Goal: Task Accomplishment & Management: Manage account settings

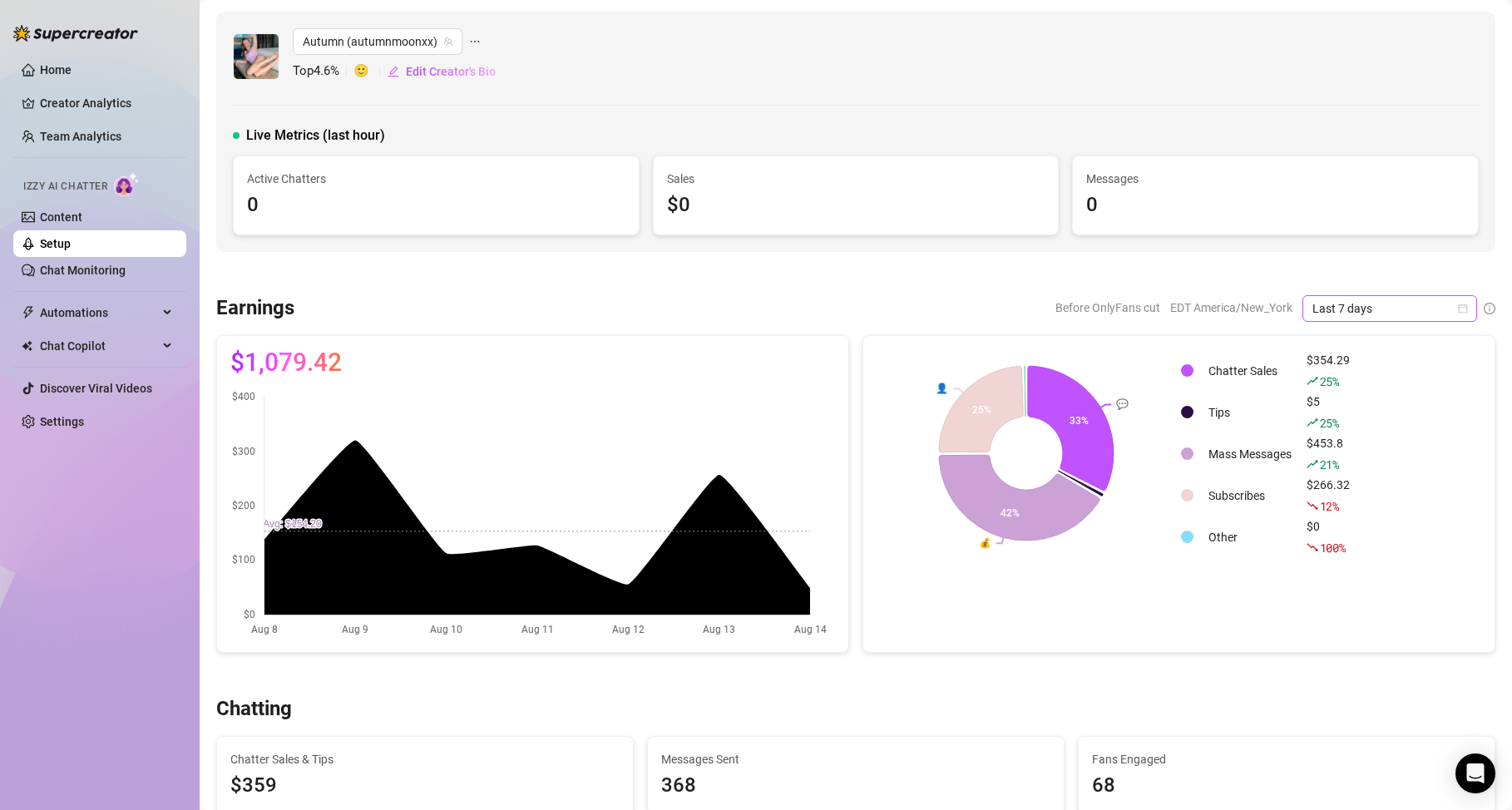
click at [1459, 307] on icon "calendar" at bounding box center [1463, 308] width 9 height 9
click at [1394, 391] on div "Last 30 days" at bounding box center [1378, 395] width 148 height 19
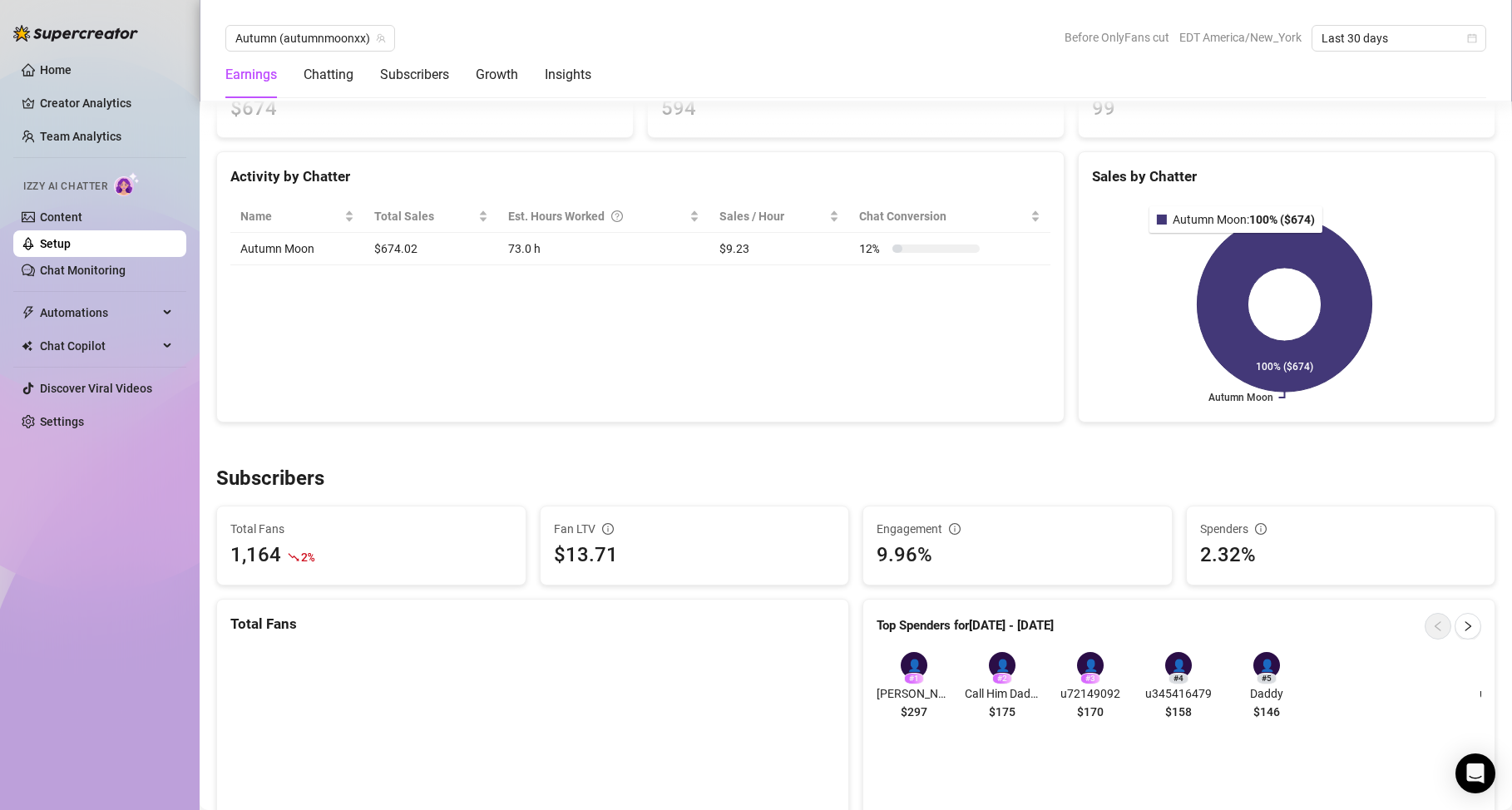
scroll to position [710, 0]
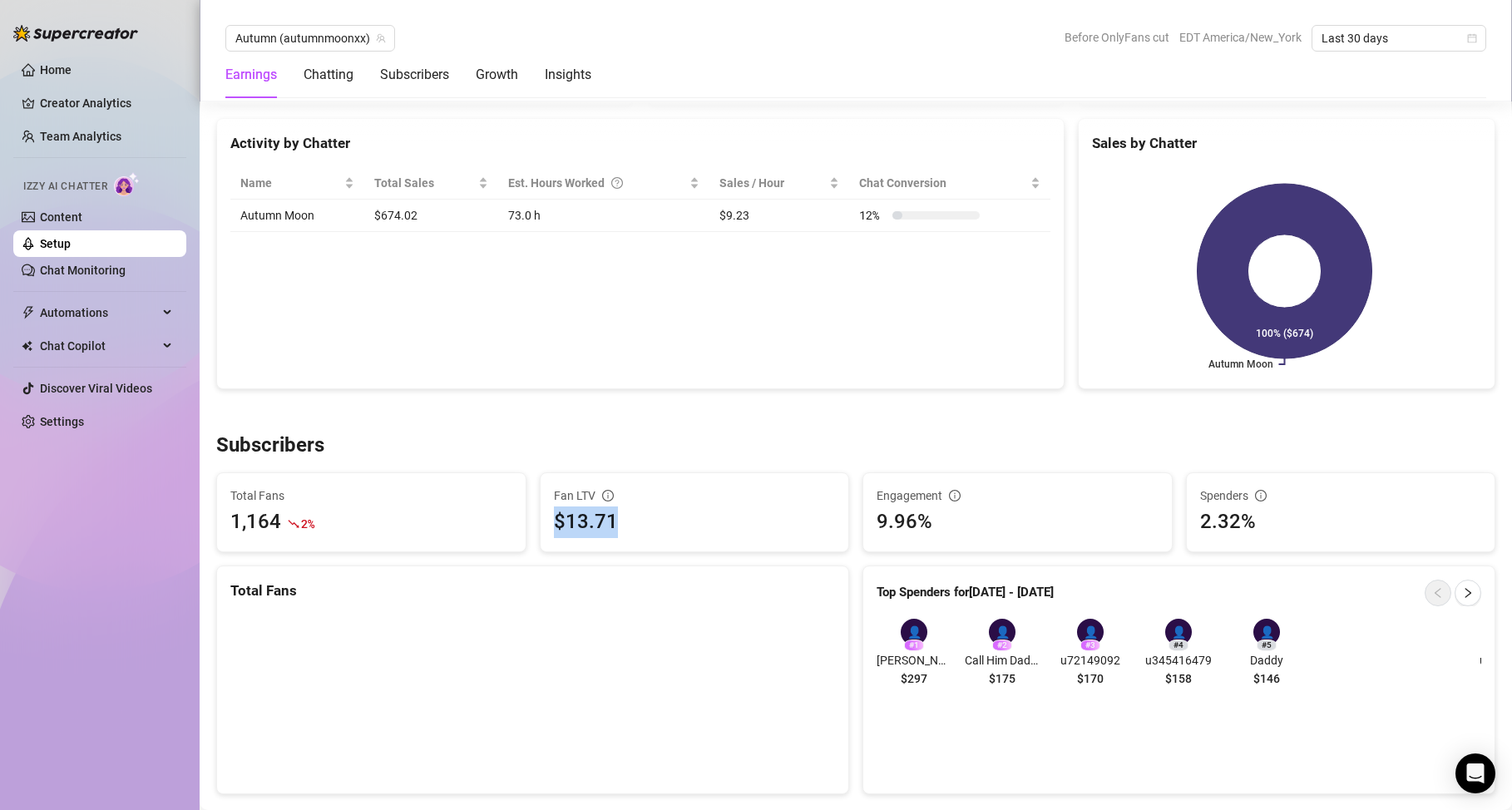
drag, startPoint x: 703, startPoint y: 521, endPoint x: 554, endPoint y: 517, distance: 149.1
click at [554, 517] on div "$13.71" at bounding box center [694, 522] width 282 height 32
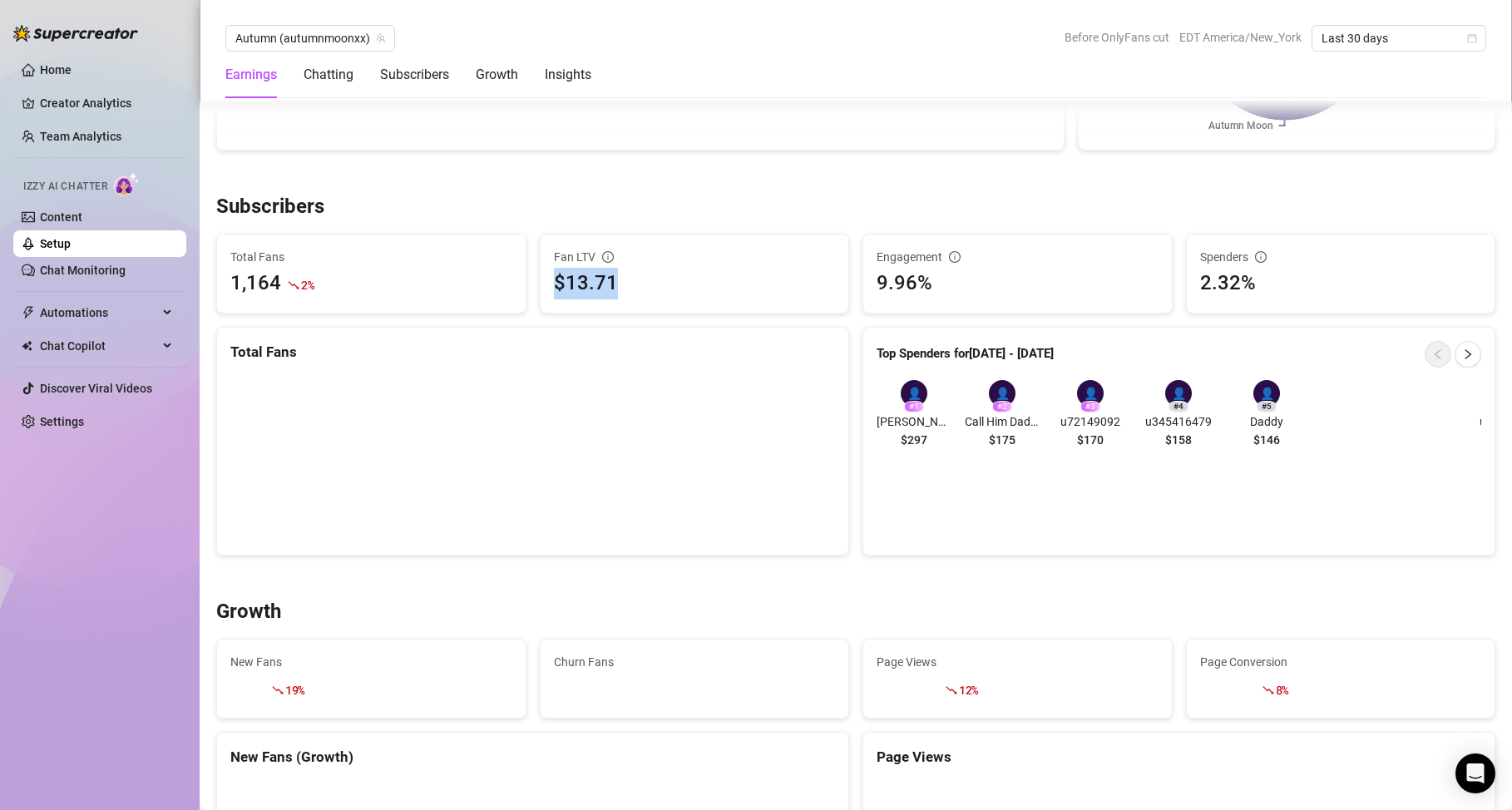
scroll to position [1318, 0]
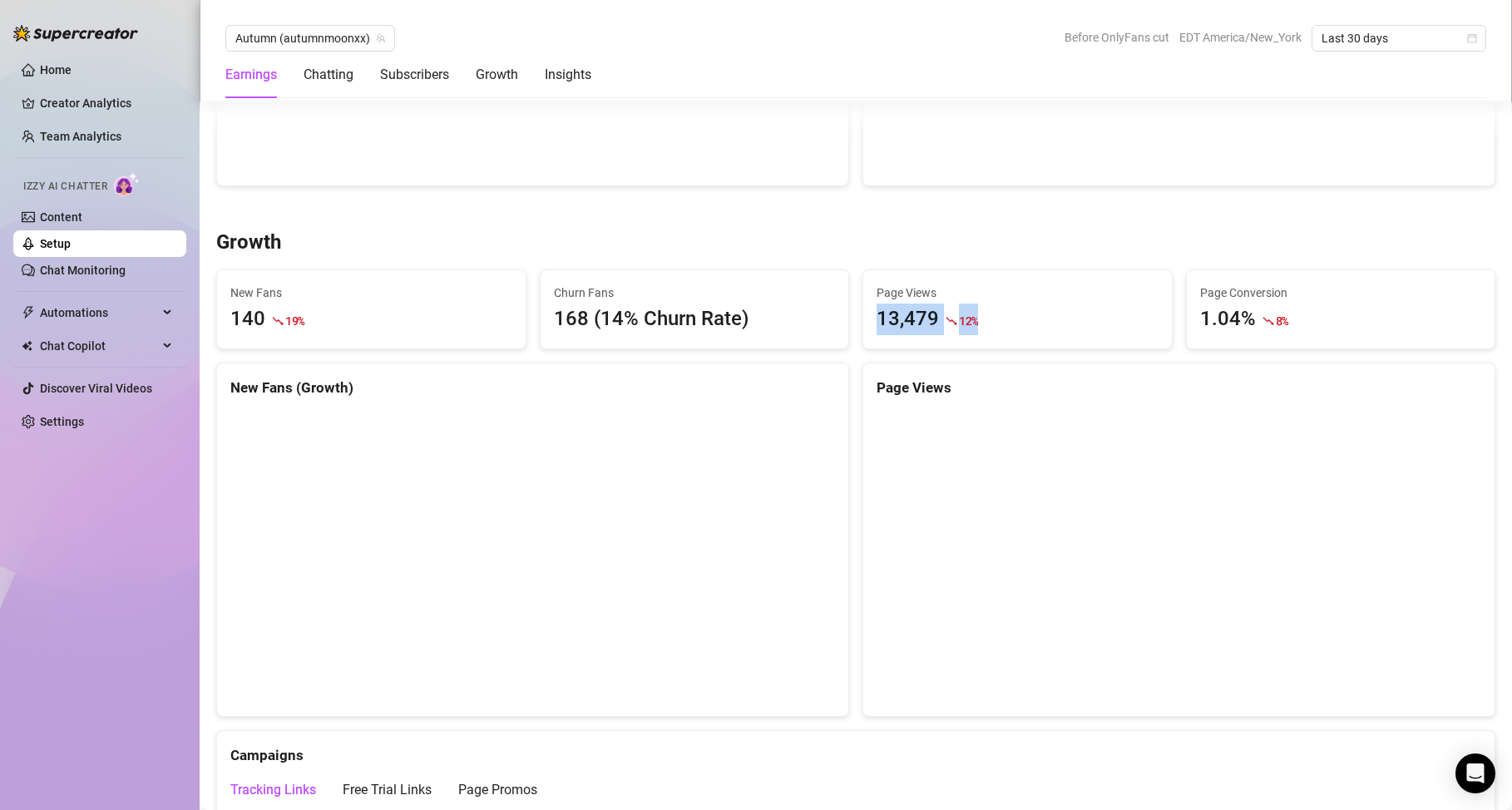
drag, startPoint x: 998, startPoint y: 322, endPoint x: 874, endPoint y: 315, distance: 124.2
click at [877, 315] on div "13,479 12 %" at bounding box center [1018, 319] width 282 height 32
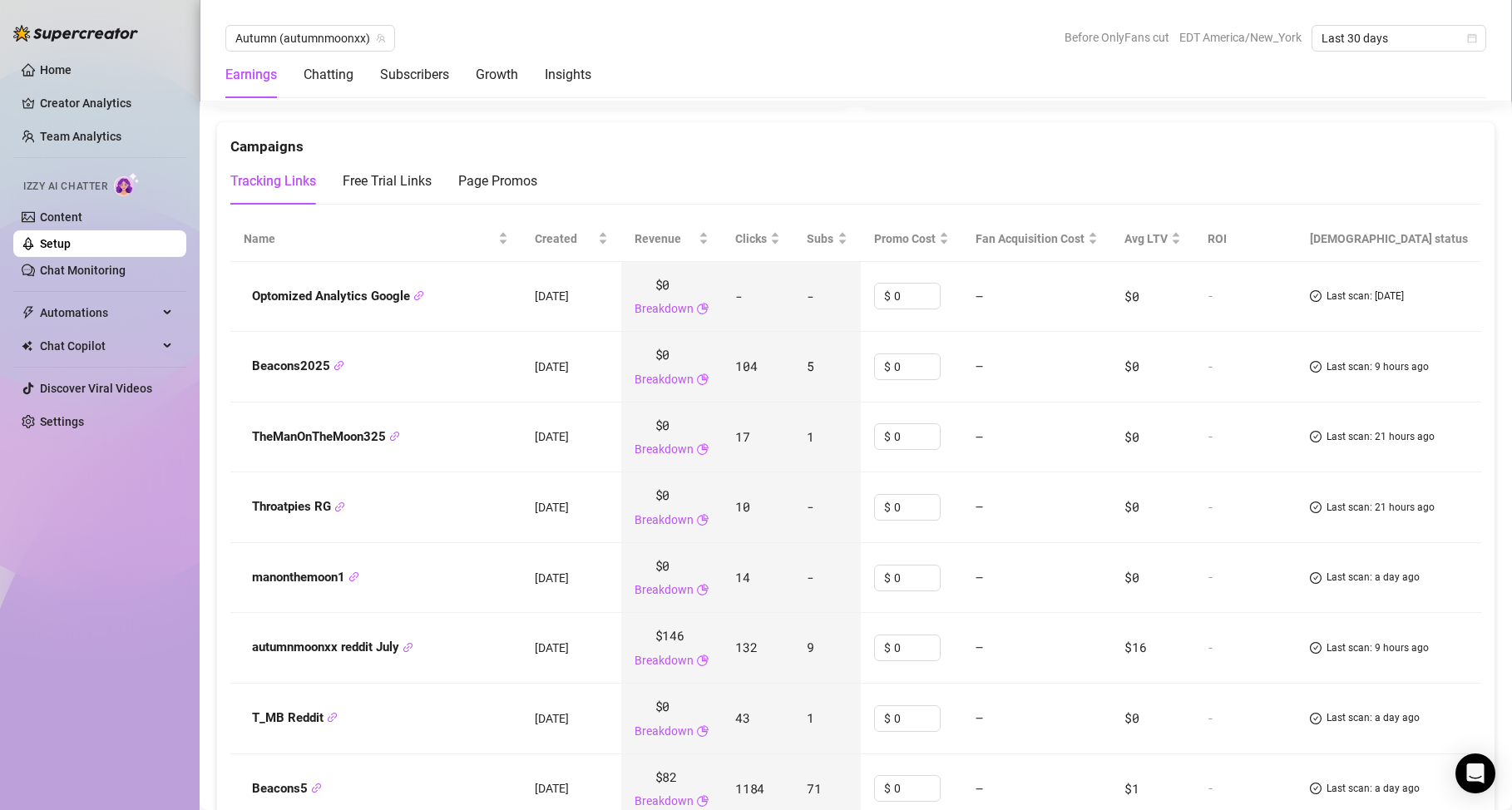
scroll to position [1837, 0]
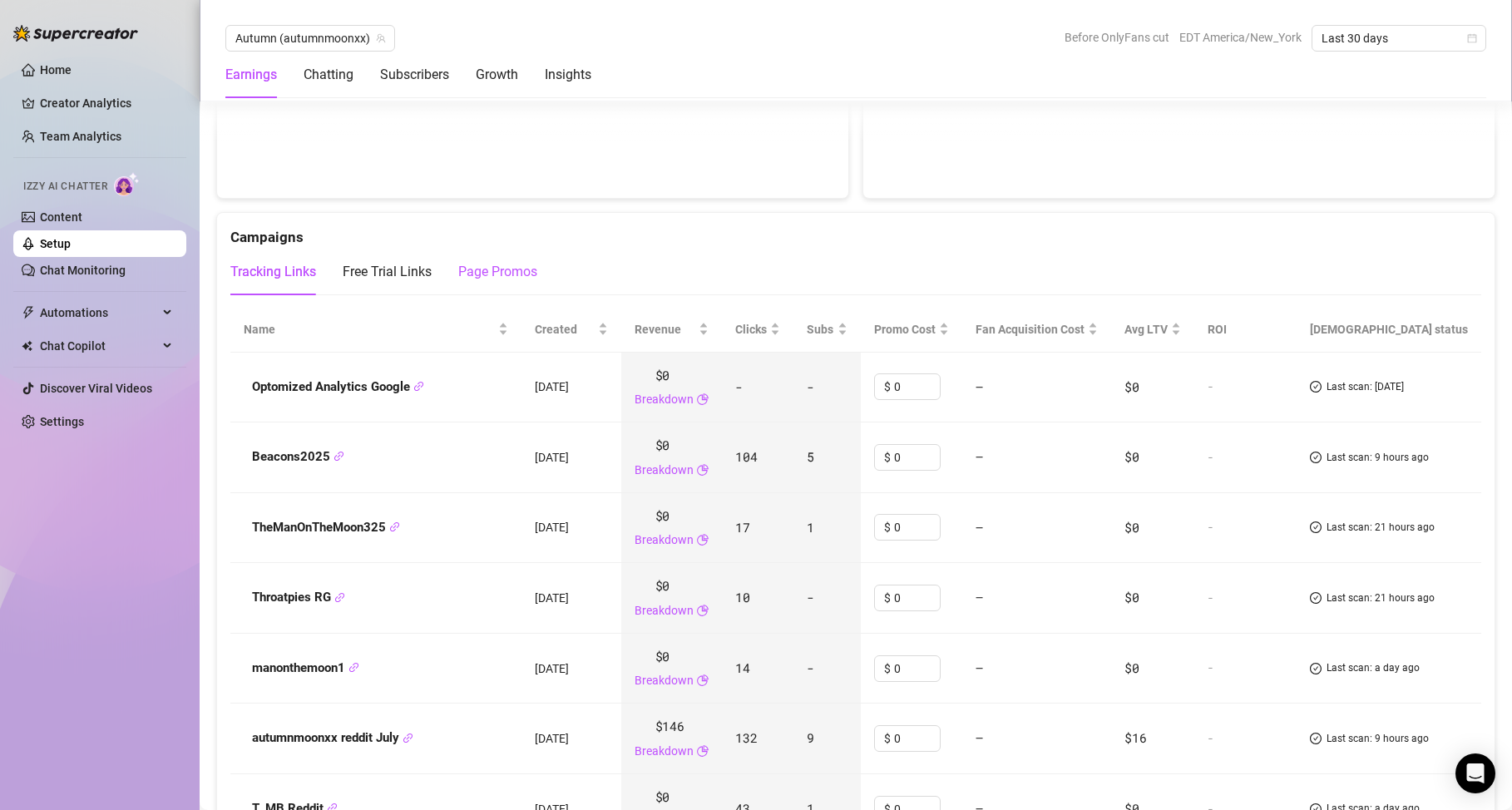
click at [535, 276] on div "Page Promos" at bounding box center [498, 272] width 79 height 20
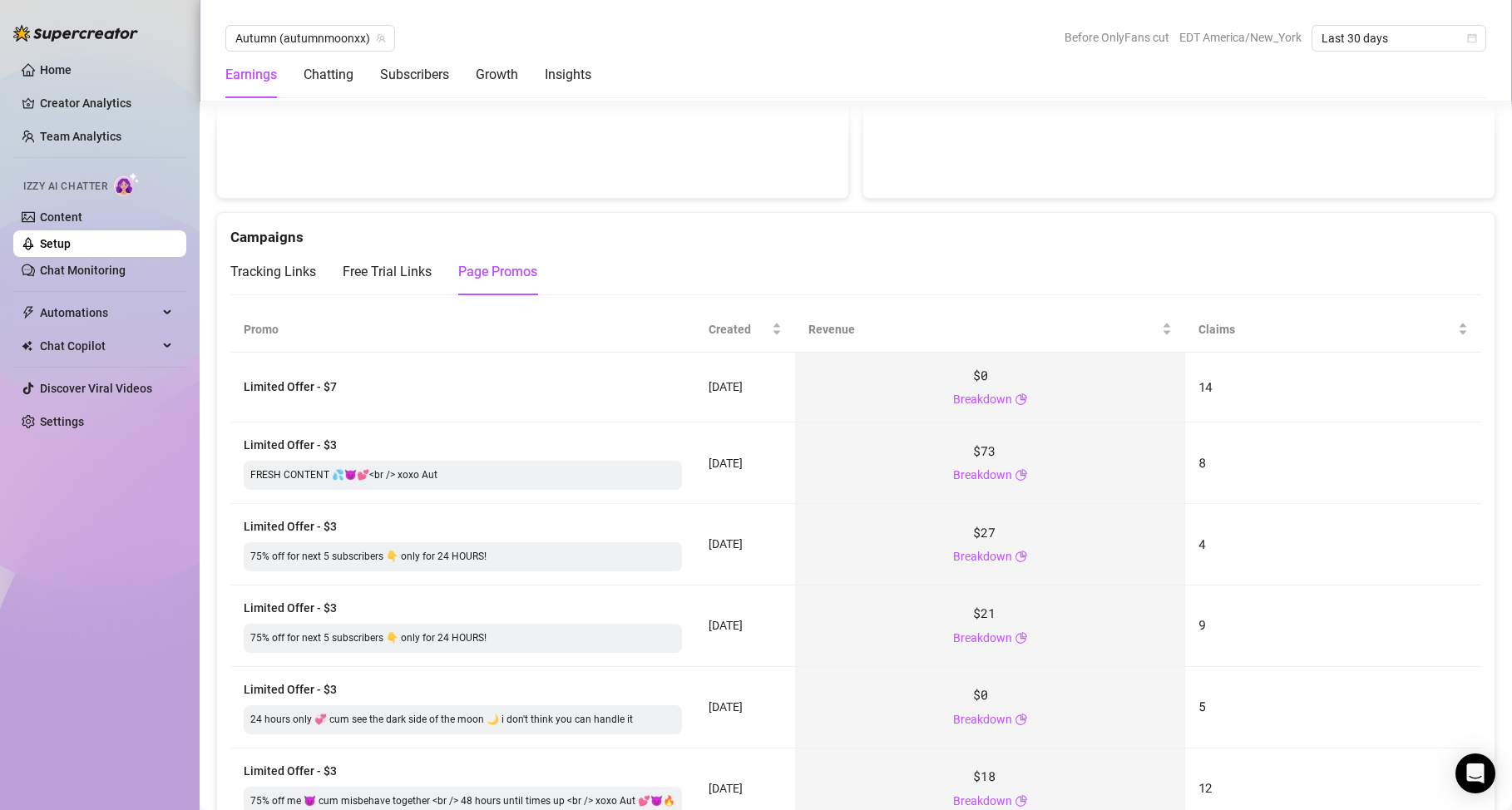
click at [434, 275] on div "Tracking Links Free Trial Links Page Promos" at bounding box center [384, 272] width 307 height 46
click at [424, 272] on div "Free Trial Links" at bounding box center [388, 272] width 89 height 20
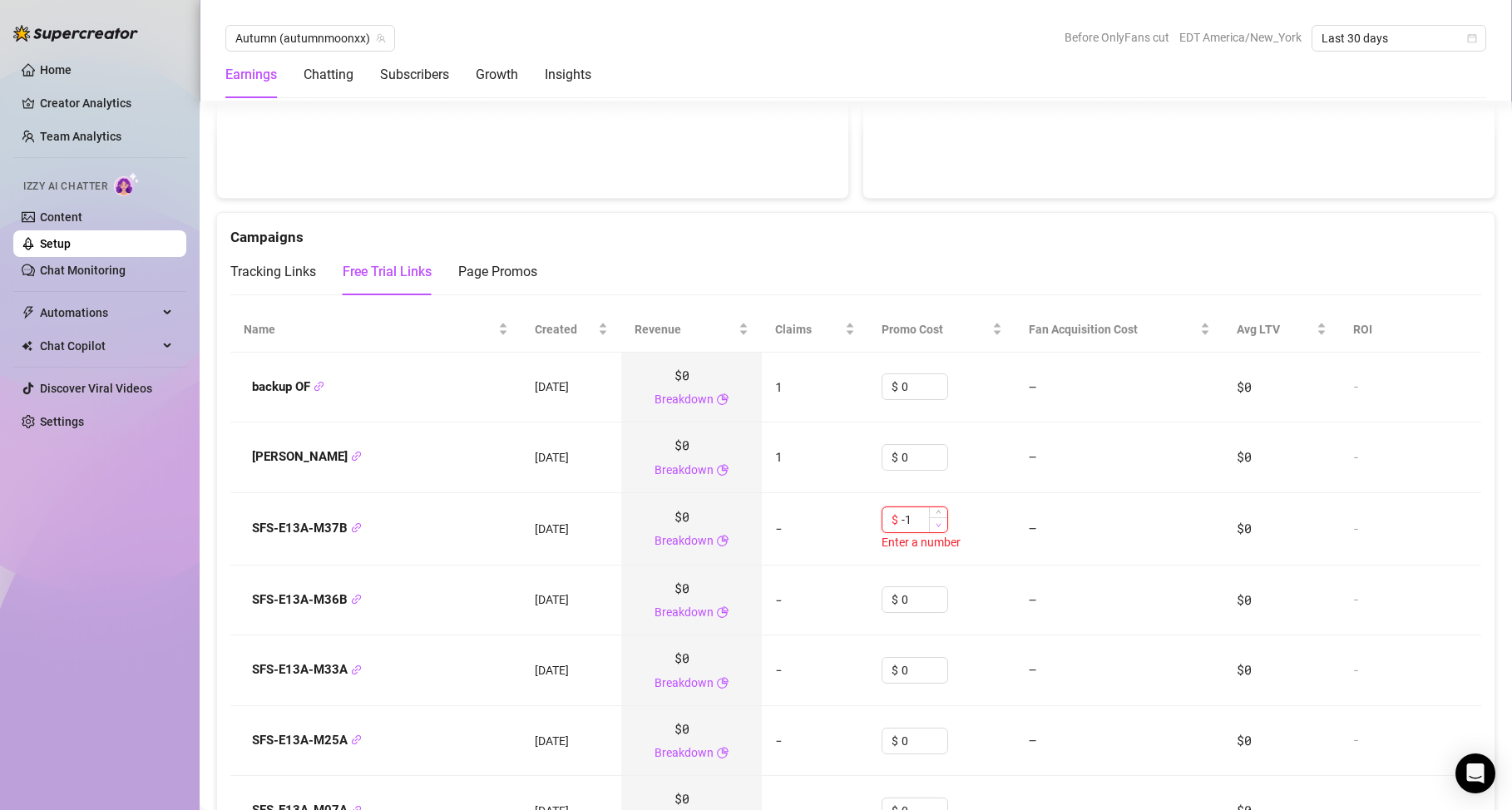
click at [932, 532] on span "Decrease Value" at bounding box center [938, 524] width 19 height 15
click at [937, 521] on span "Decrease Value" at bounding box center [938, 524] width 19 height 15
click at [935, 514] on icon "up" at bounding box center [938, 514] width 6 height 6
click at [935, 514] on div "$ 0" at bounding box center [915, 519] width 66 height 27
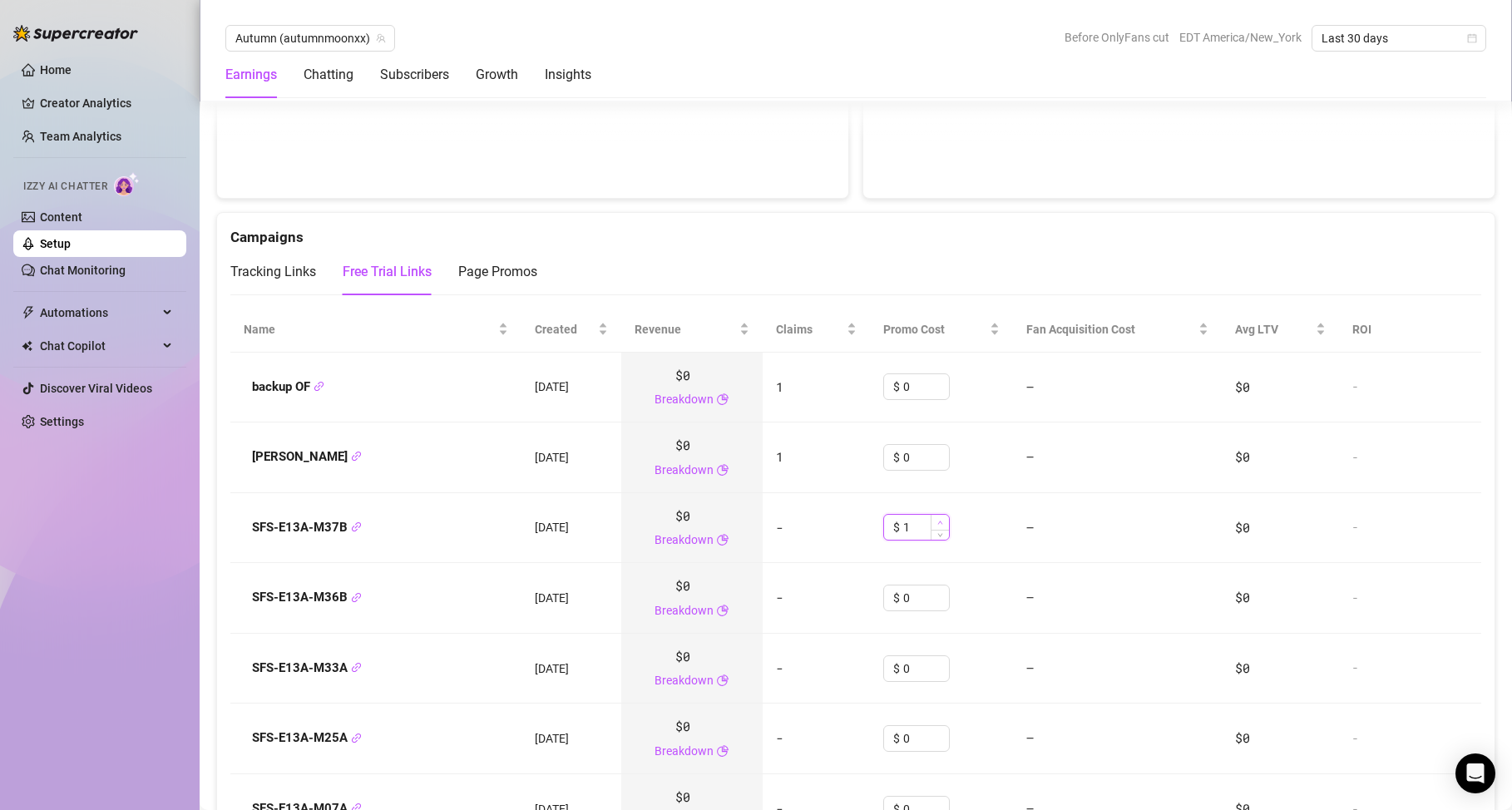
click at [937, 521] on icon "up" at bounding box center [940, 523] width 6 height 6
type input "3.25"
click at [861, 256] on div "Tracking Links Free Trial Links Page Promos" at bounding box center [855, 272] width 1251 height 46
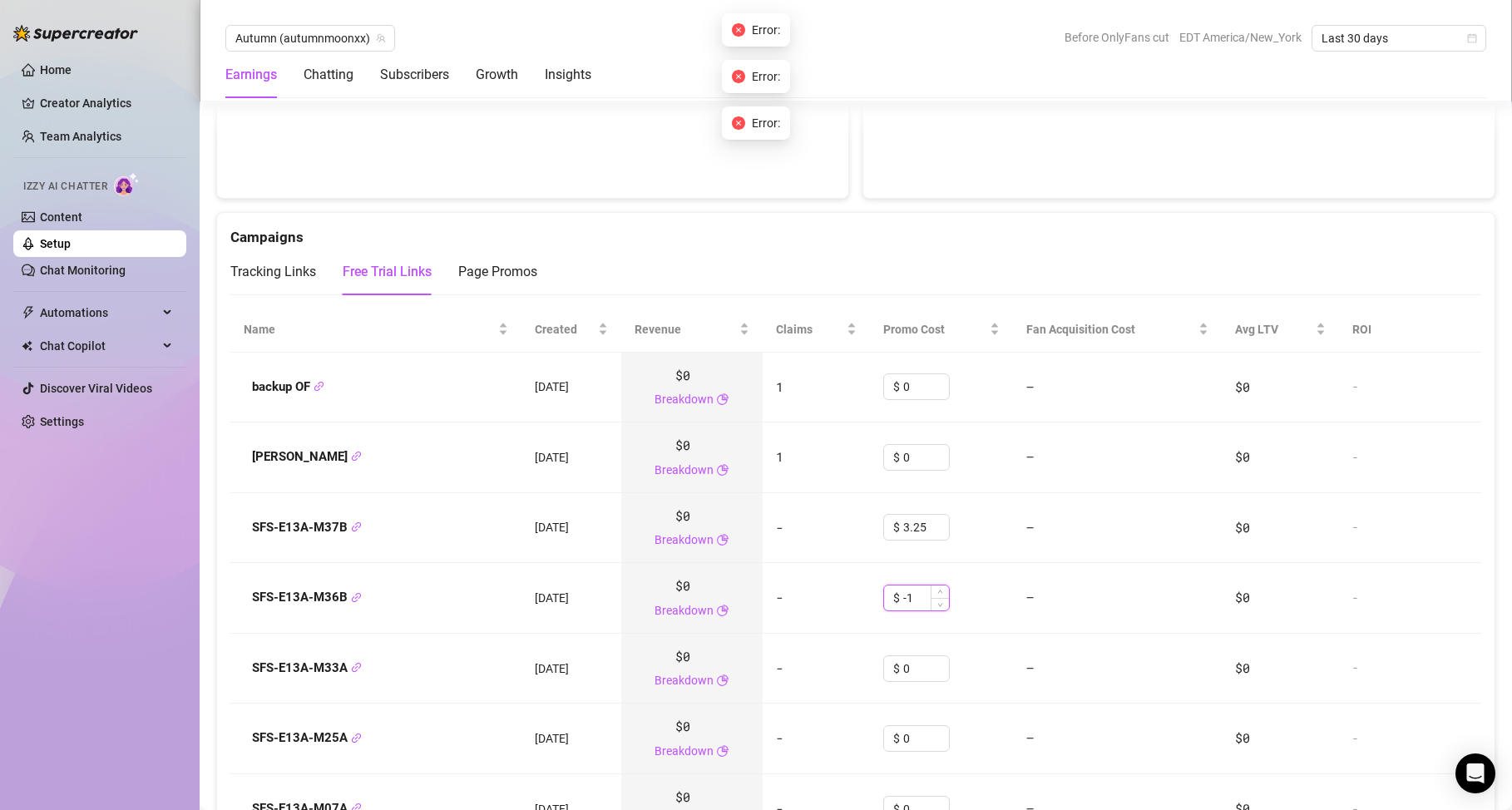
click at [937, 602] on icon "down" at bounding box center [940, 605] width 6 height 6
click at [935, 590] on icon "up" at bounding box center [938, 593] width 6 height 6
click at [934, 584] on td "$ 0 Enter a number" at bounding box center [941, 598] width 147 height 71
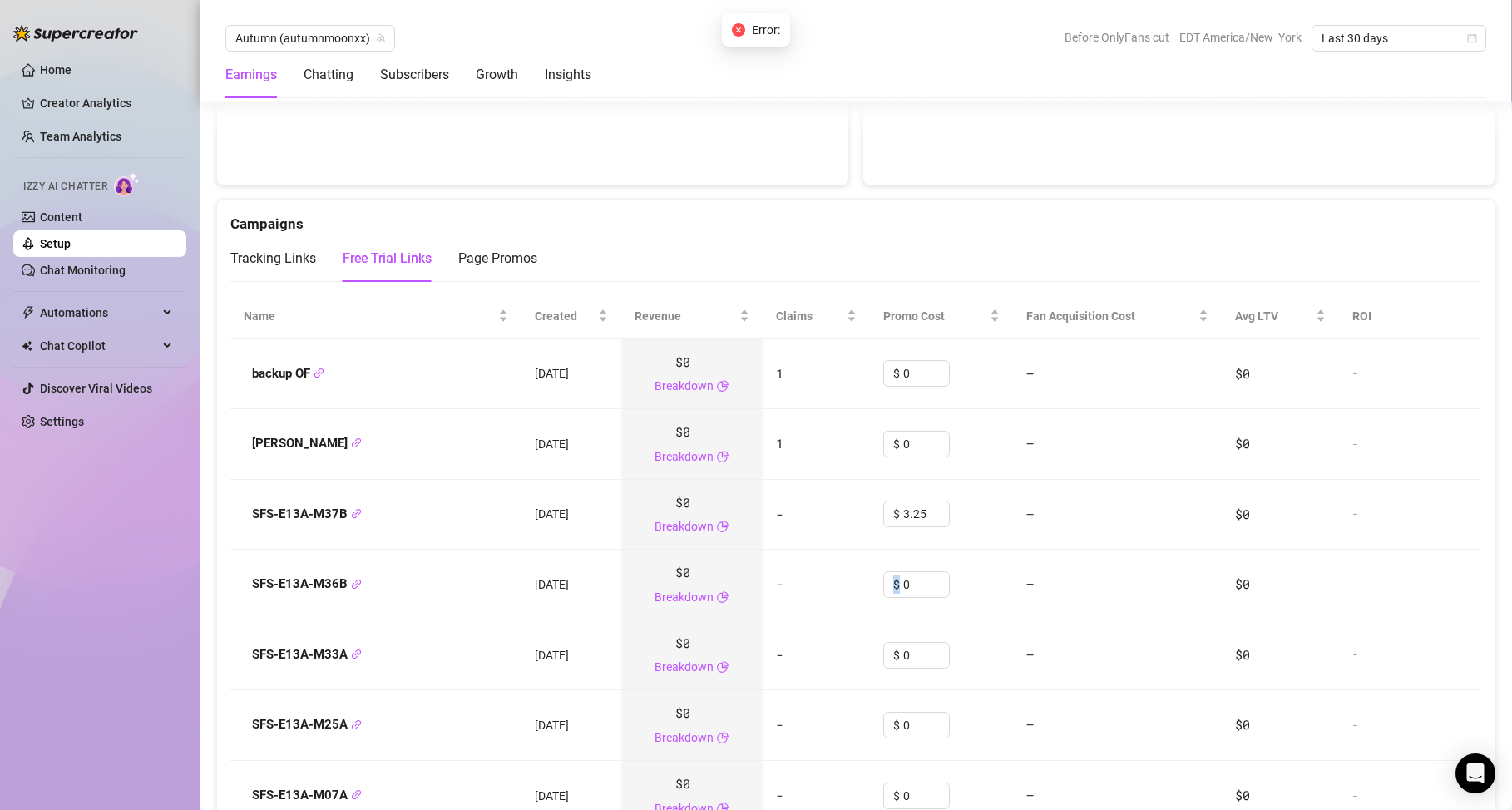
scroll to position [1867, 0]
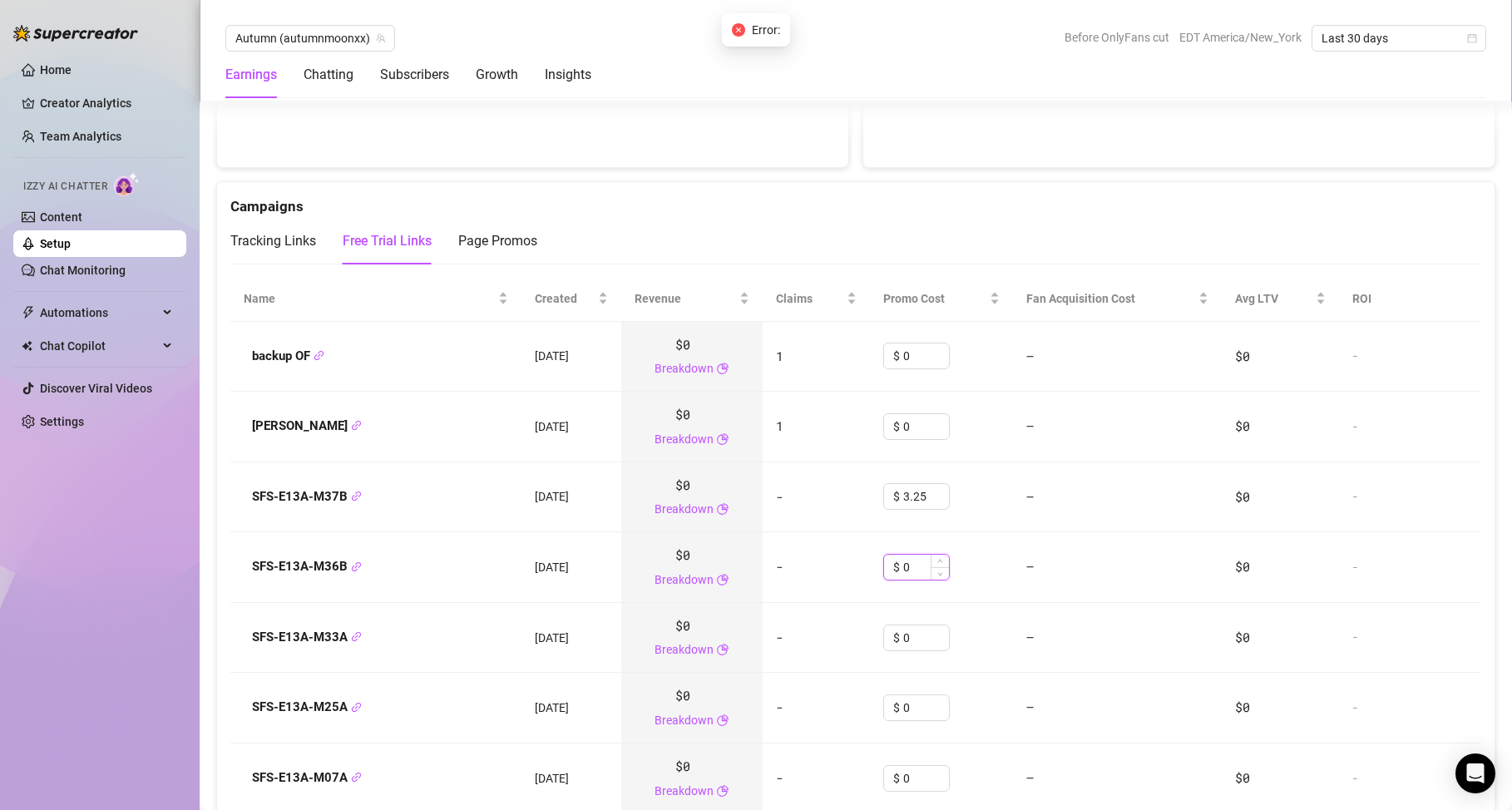
click at [914, 563] on input "0" at bounding box center [927, 567] width 45 height 25
type input "3.25"
type input "1"
click at [931, 628] on span "Increase Value" at bounding box center [939, 632] width 19 height 13
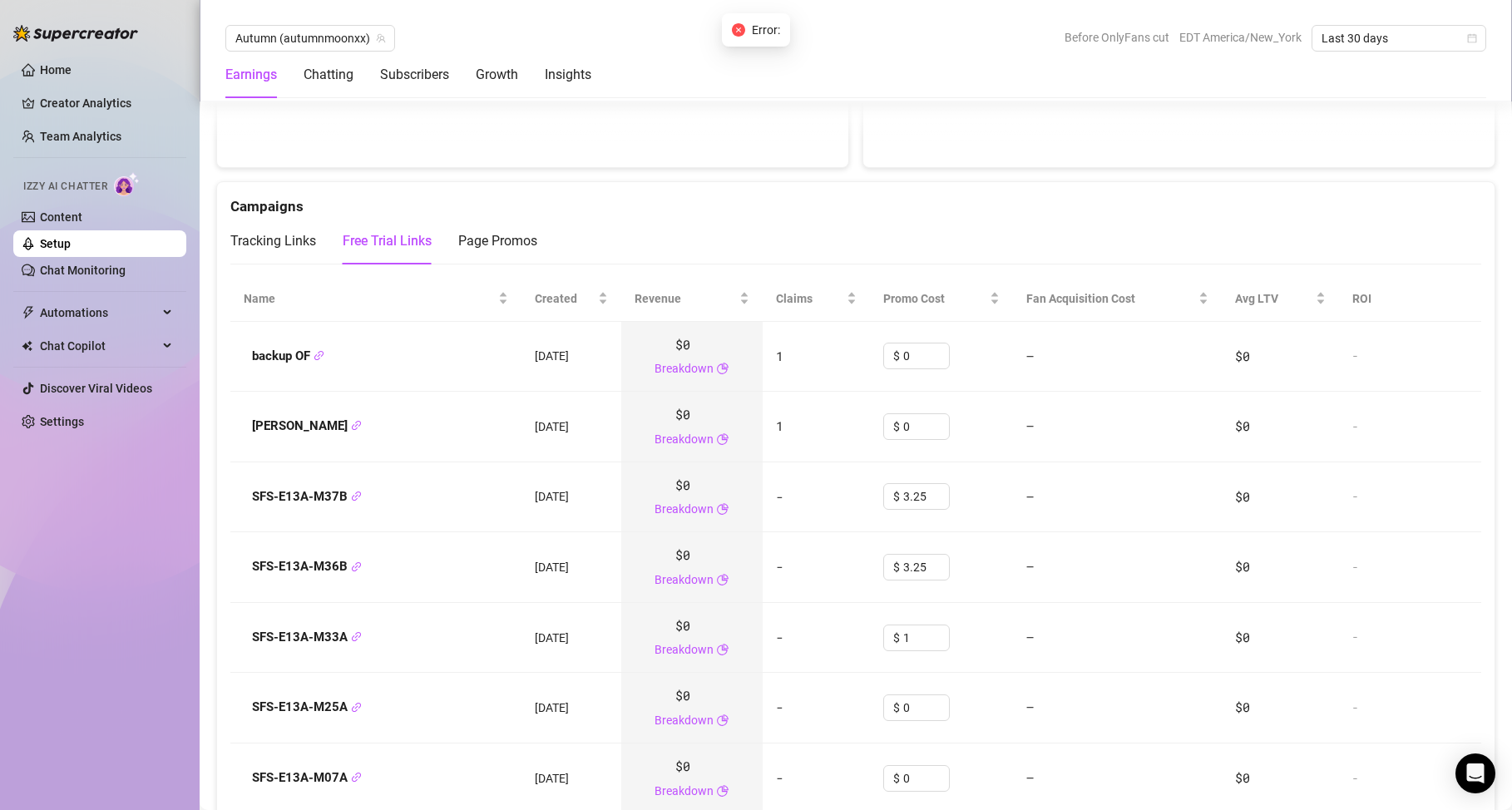
click at [752, 32] on span "Error:" at bounding box center [765, 30] width 29 height 19
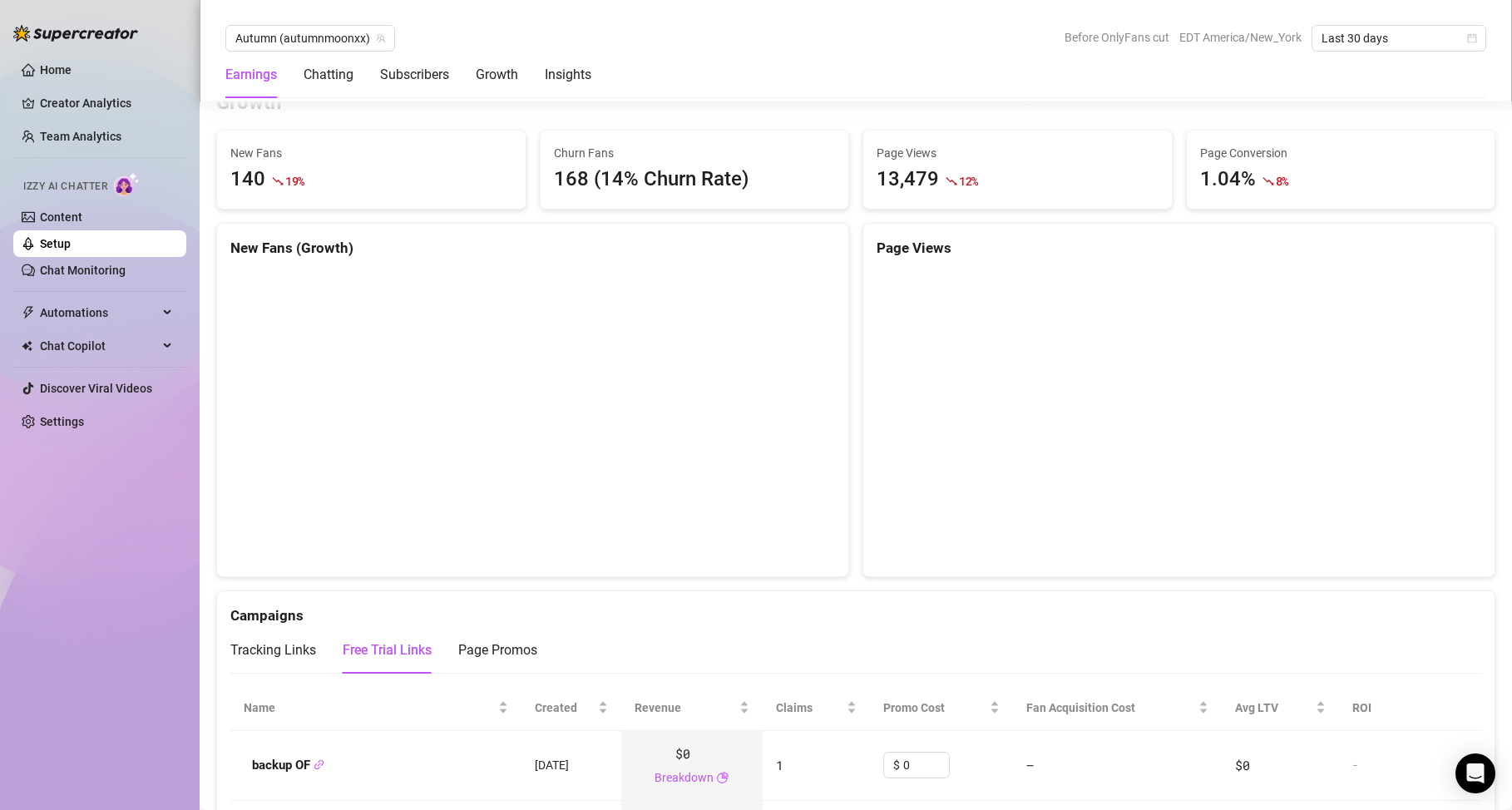
scroll to position [1475, 0]
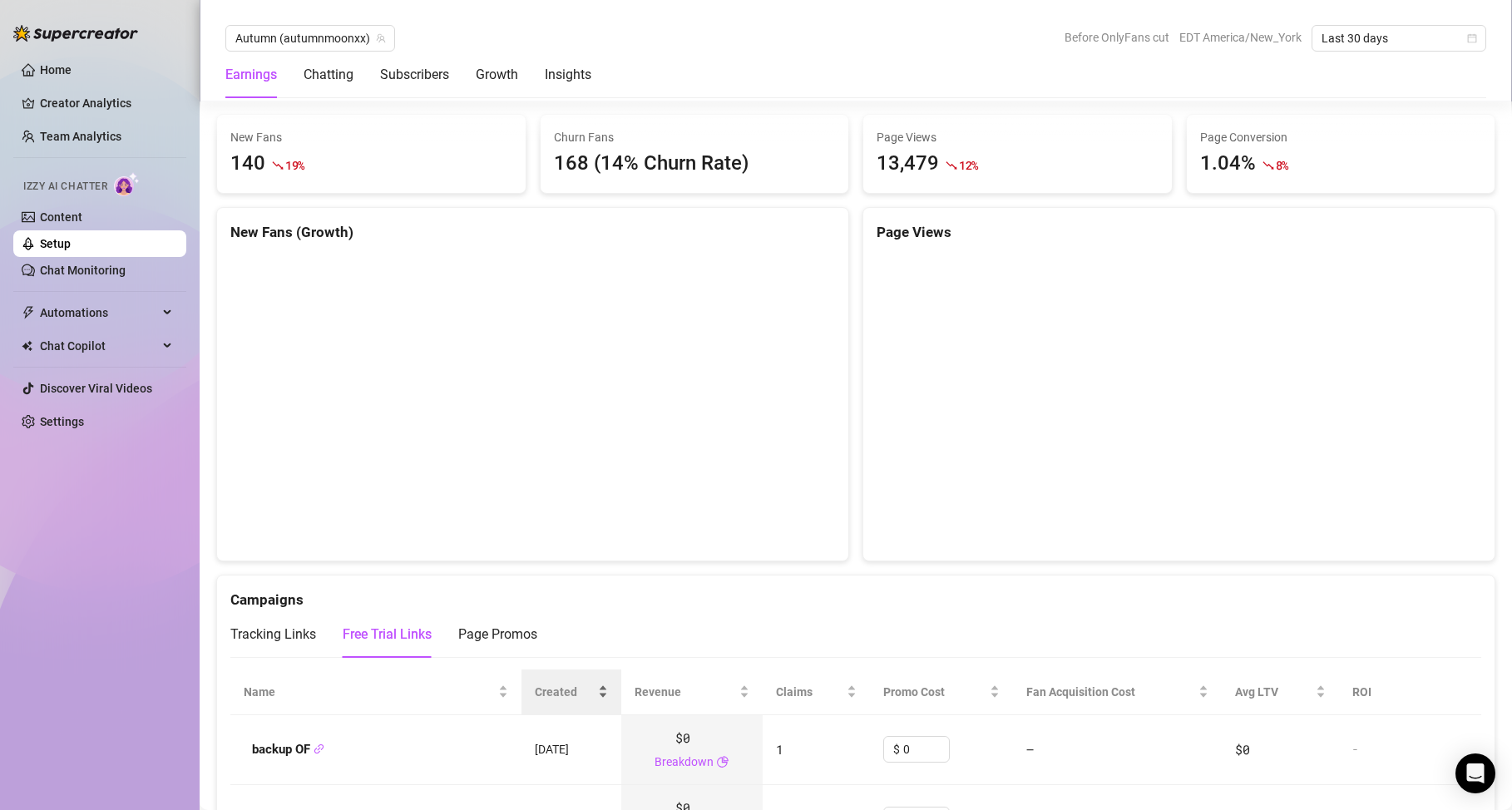
click at [605, 686] on div "Created" at bounding box center [572, 692] width 73 height 19
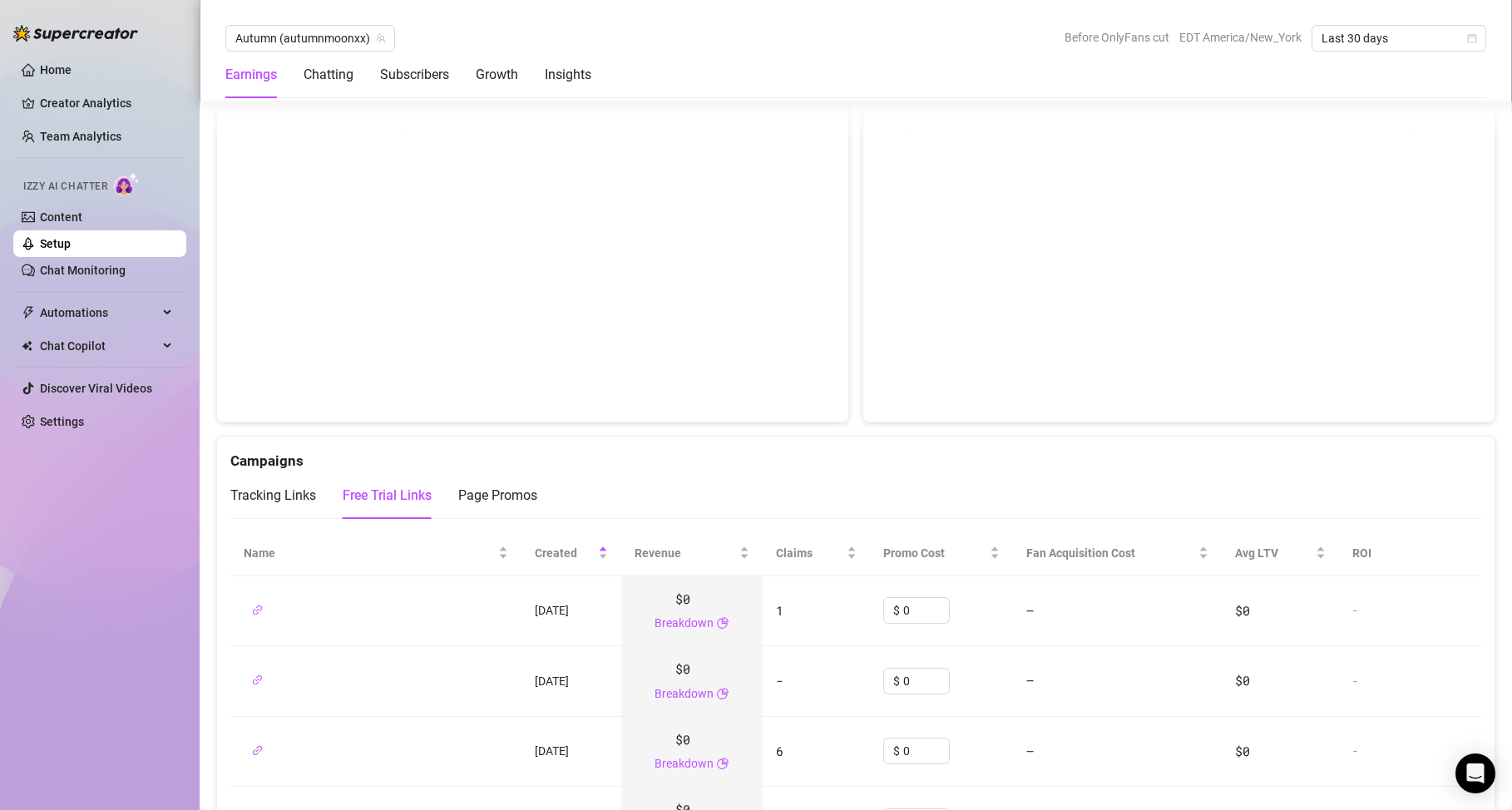
scroll to position [1618, 0]
click at [605, 557] on div "Created" at bounding box center [572, 548] width 73 height 19
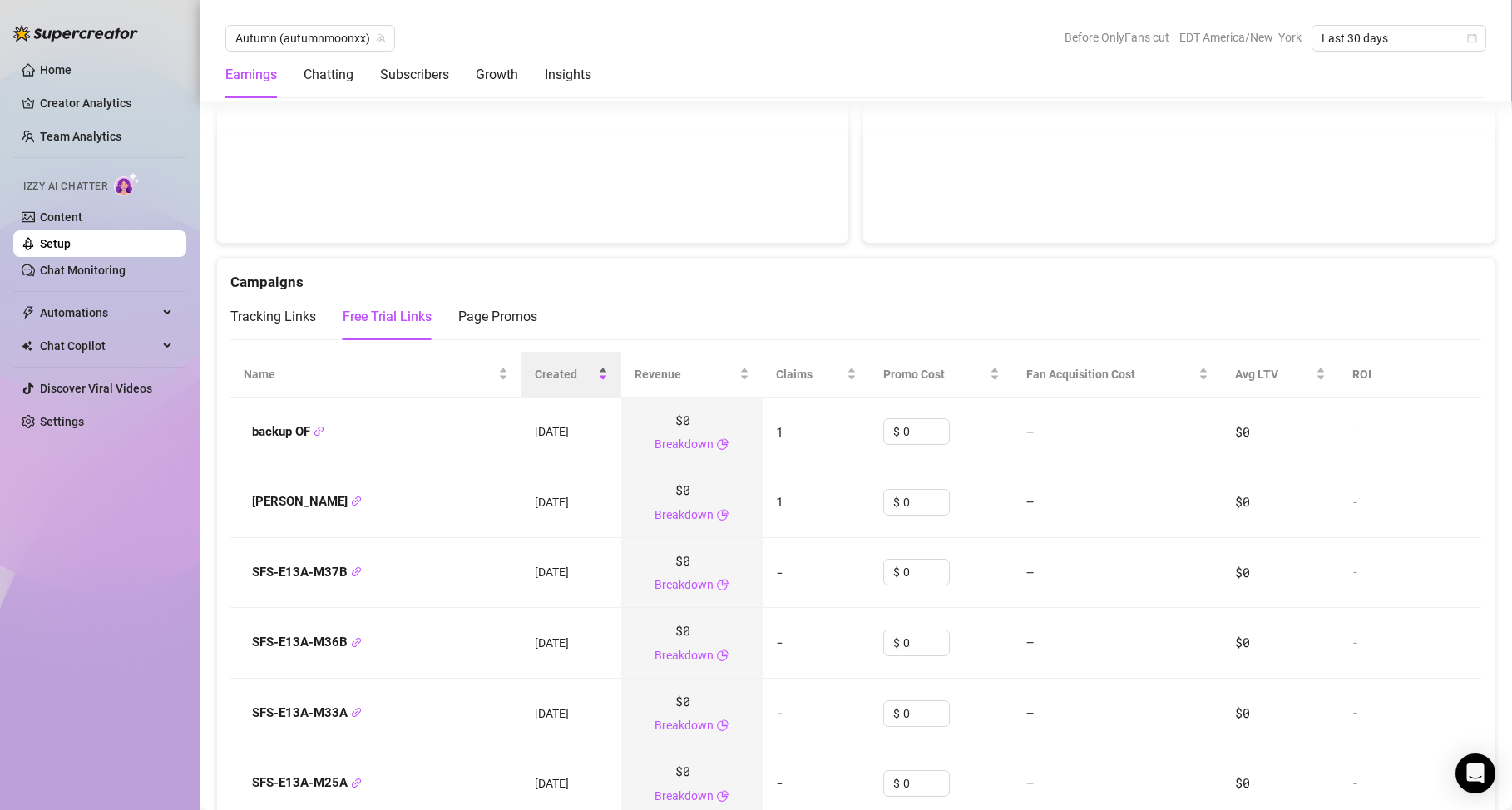
scroll to position [1879, 0]
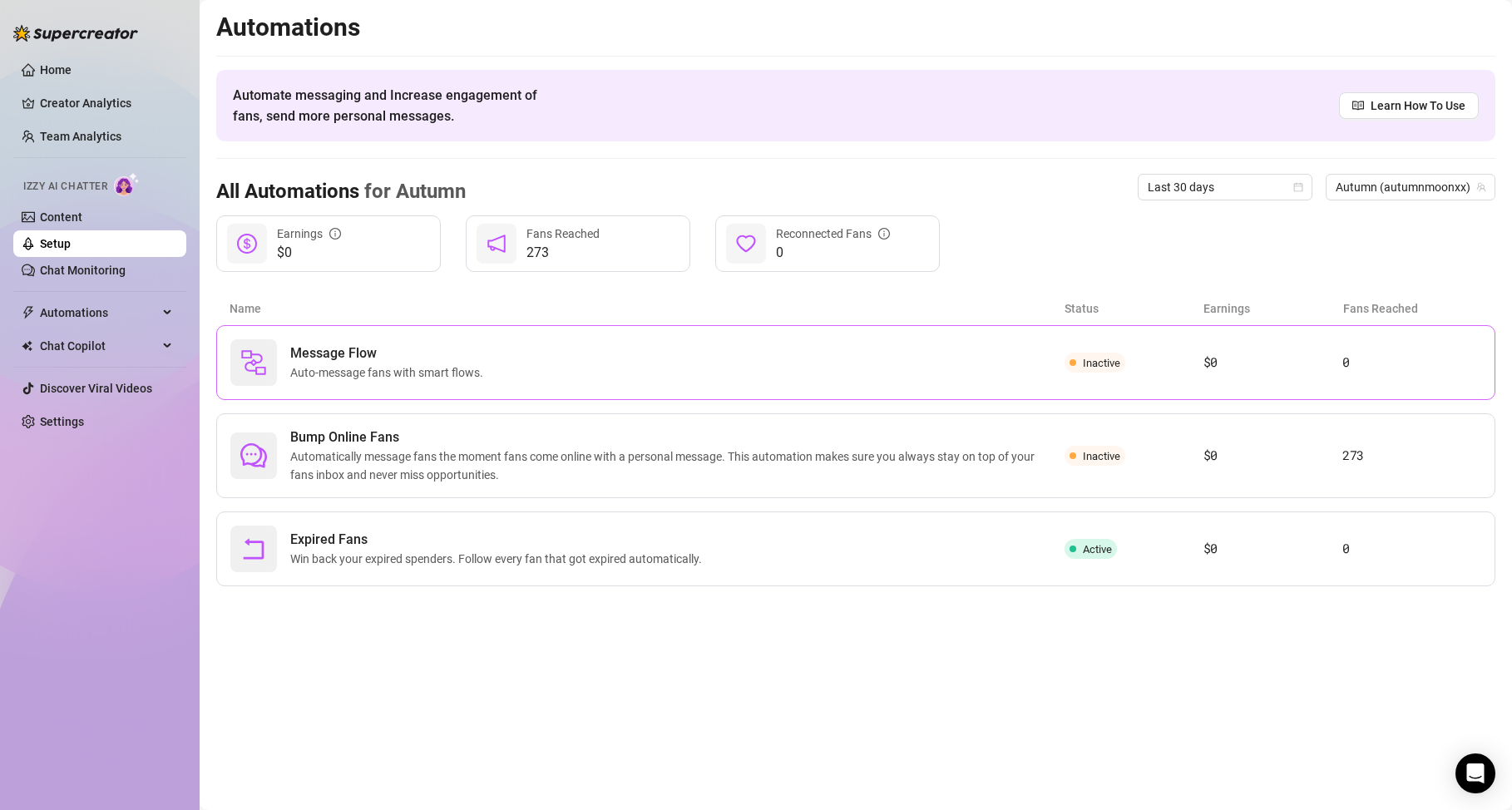
click at [546, 362] on div "Message Flow Auto-message fans with smart flows." at bounding box center [648, 362] width 835 height 46
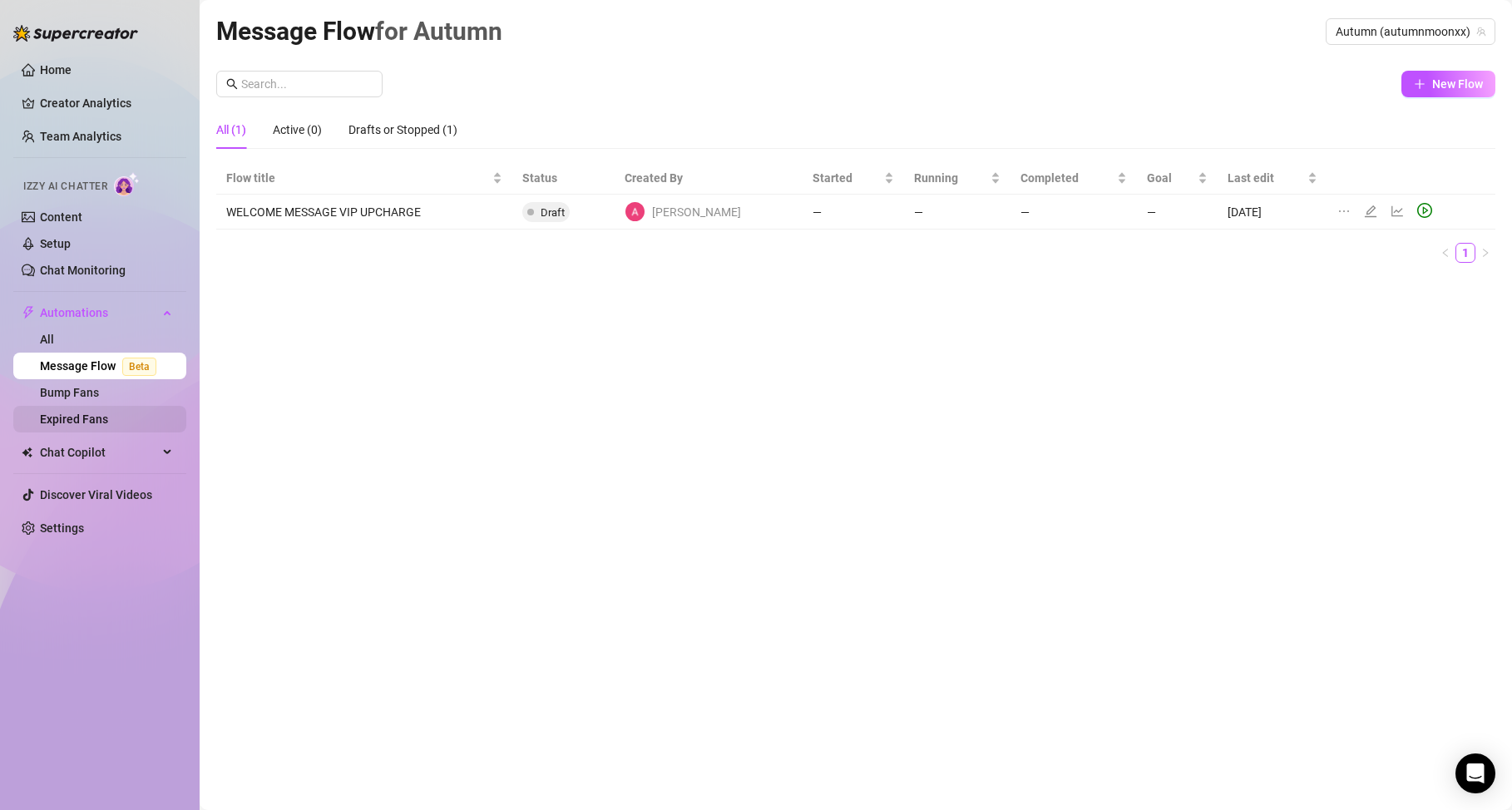
click at [103, 423] on link "Expired Fans" at bounding box center [73, 418] width 68 height 13
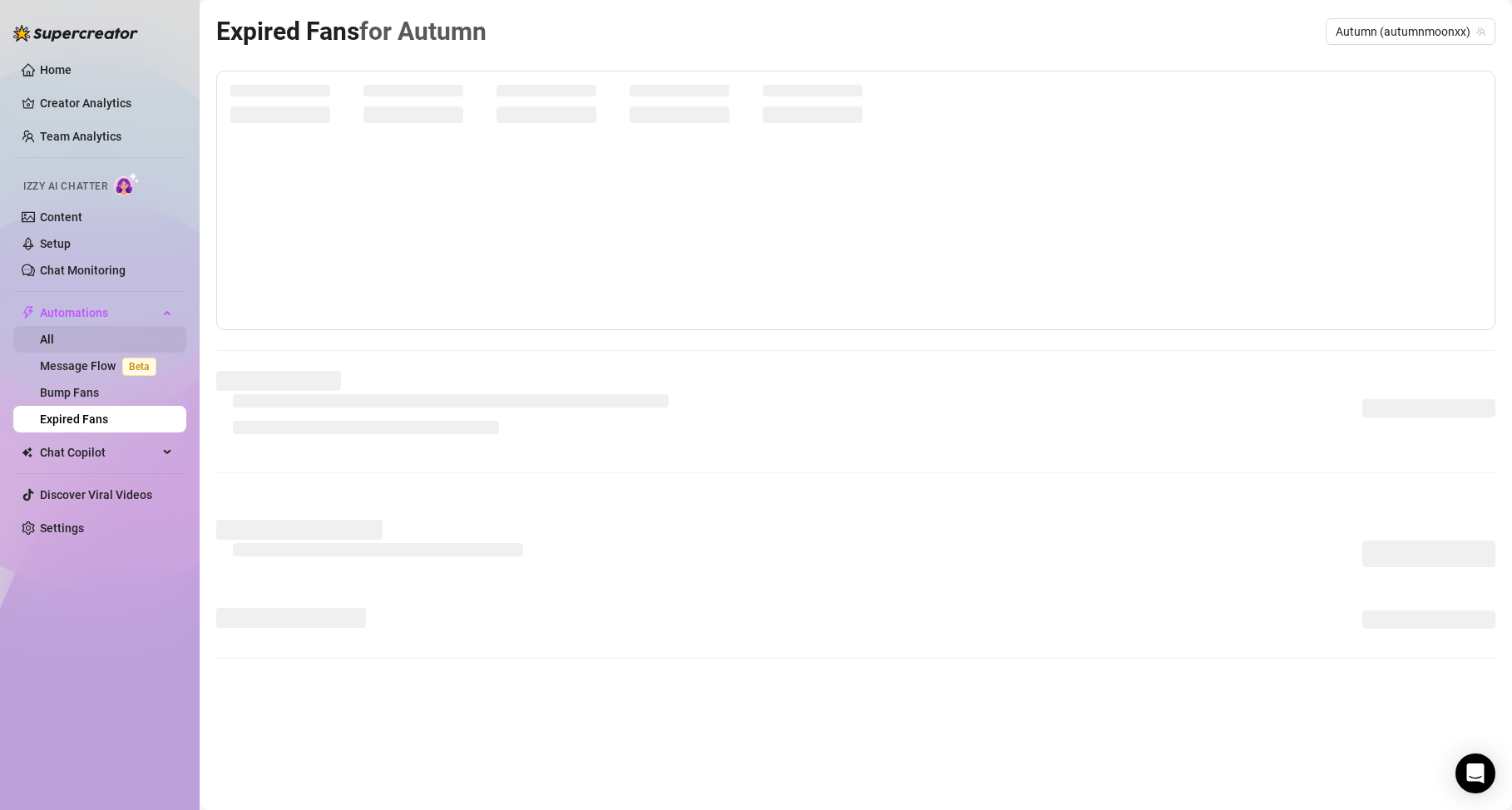
click at [54, 338] on link "All" at bounding box center [46, 338] width 14 height 13
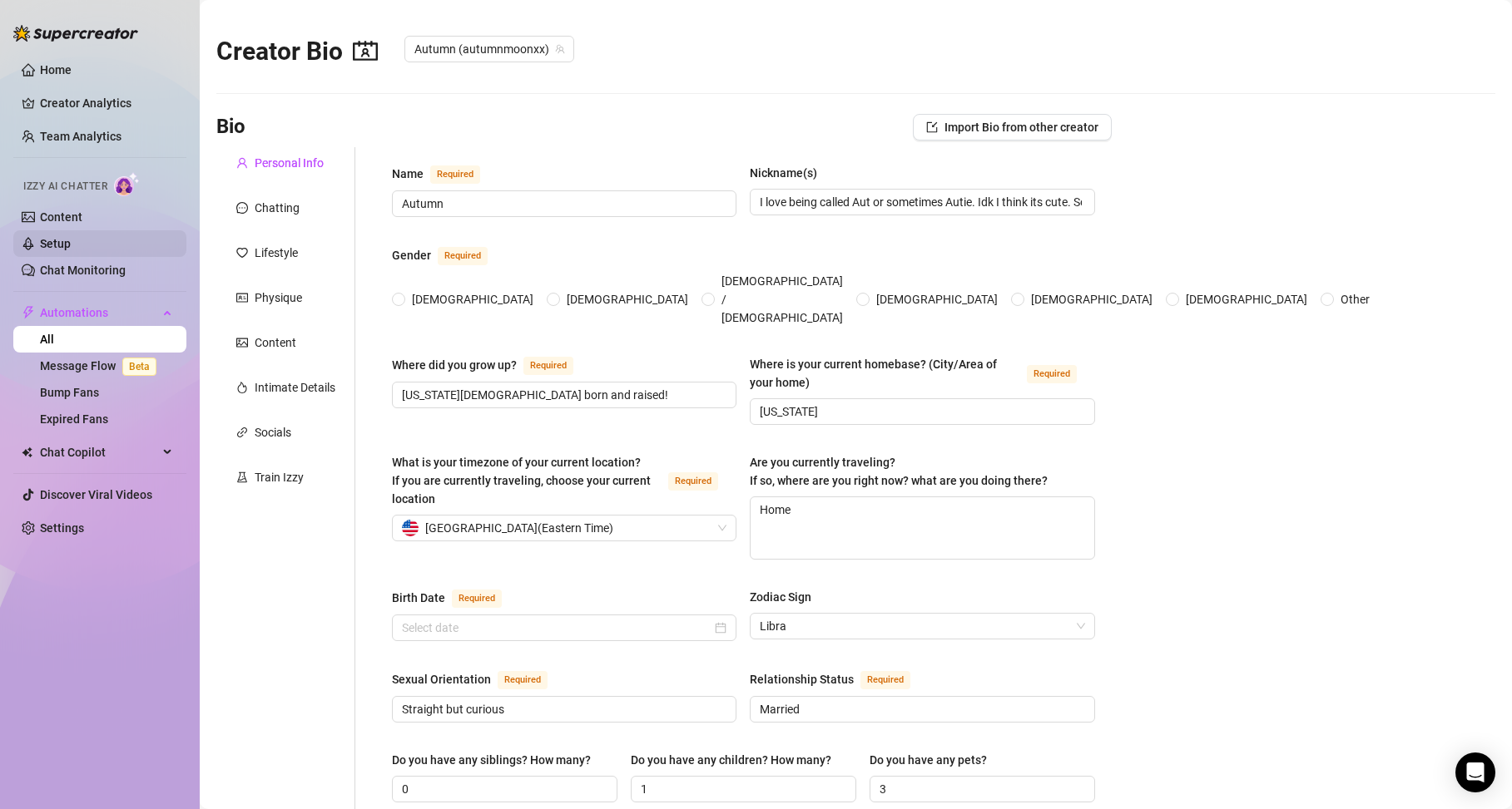
radio input "true"
type input "[DATE]"
click at [297, 387] on div "Intimate Details" at bounding box center [295, 388] width 81 height 19
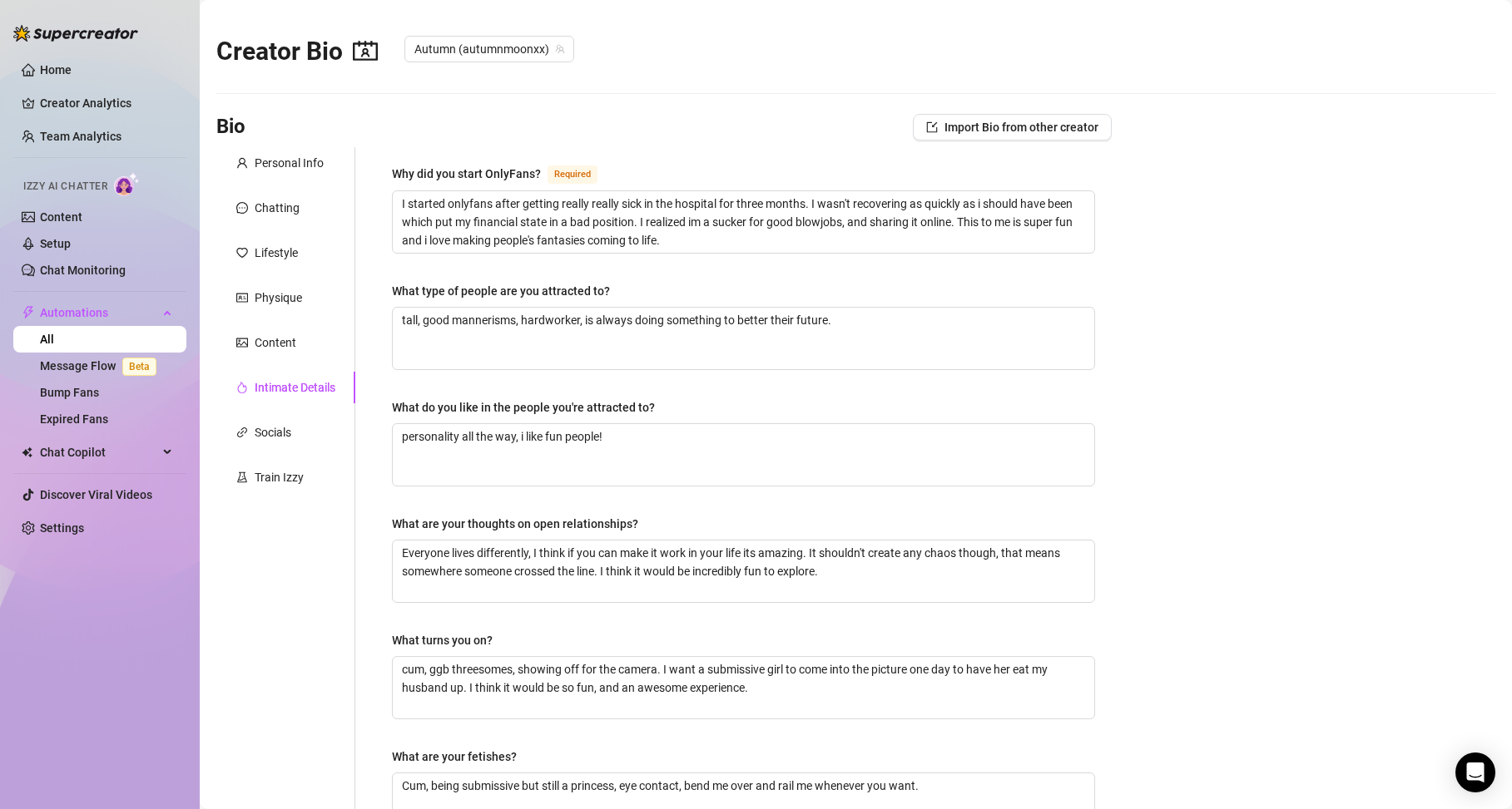
click at [307, 393] on div "Intimate Details" at bounding box center [295, 388] width 81 height 19
click at [291, 338] on div "Content" at bounding box center [275, 342] width 42 height 19
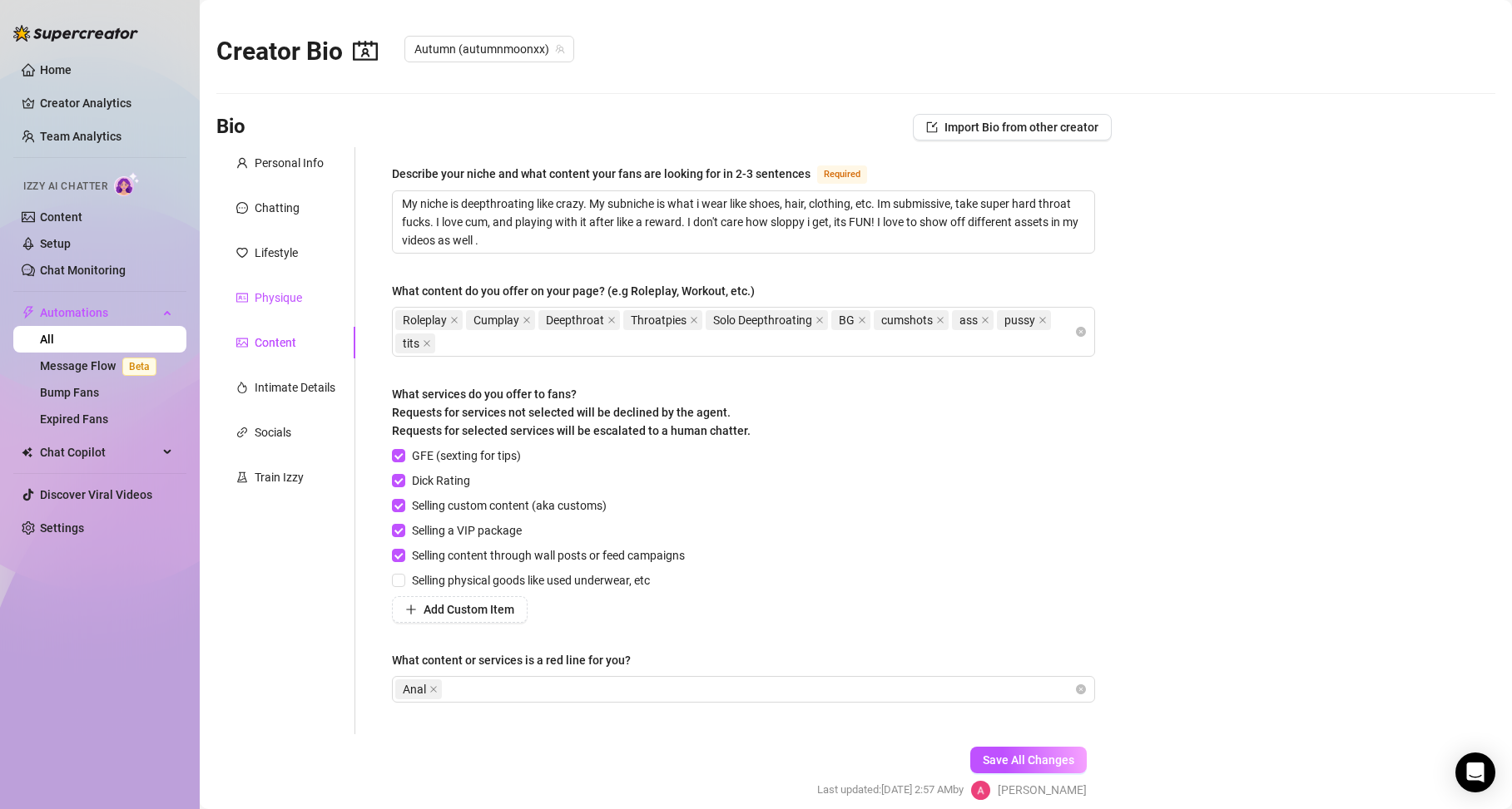
click at [291, 299] on div "Physique" at bounding box center [278, 298] width 47 height 19
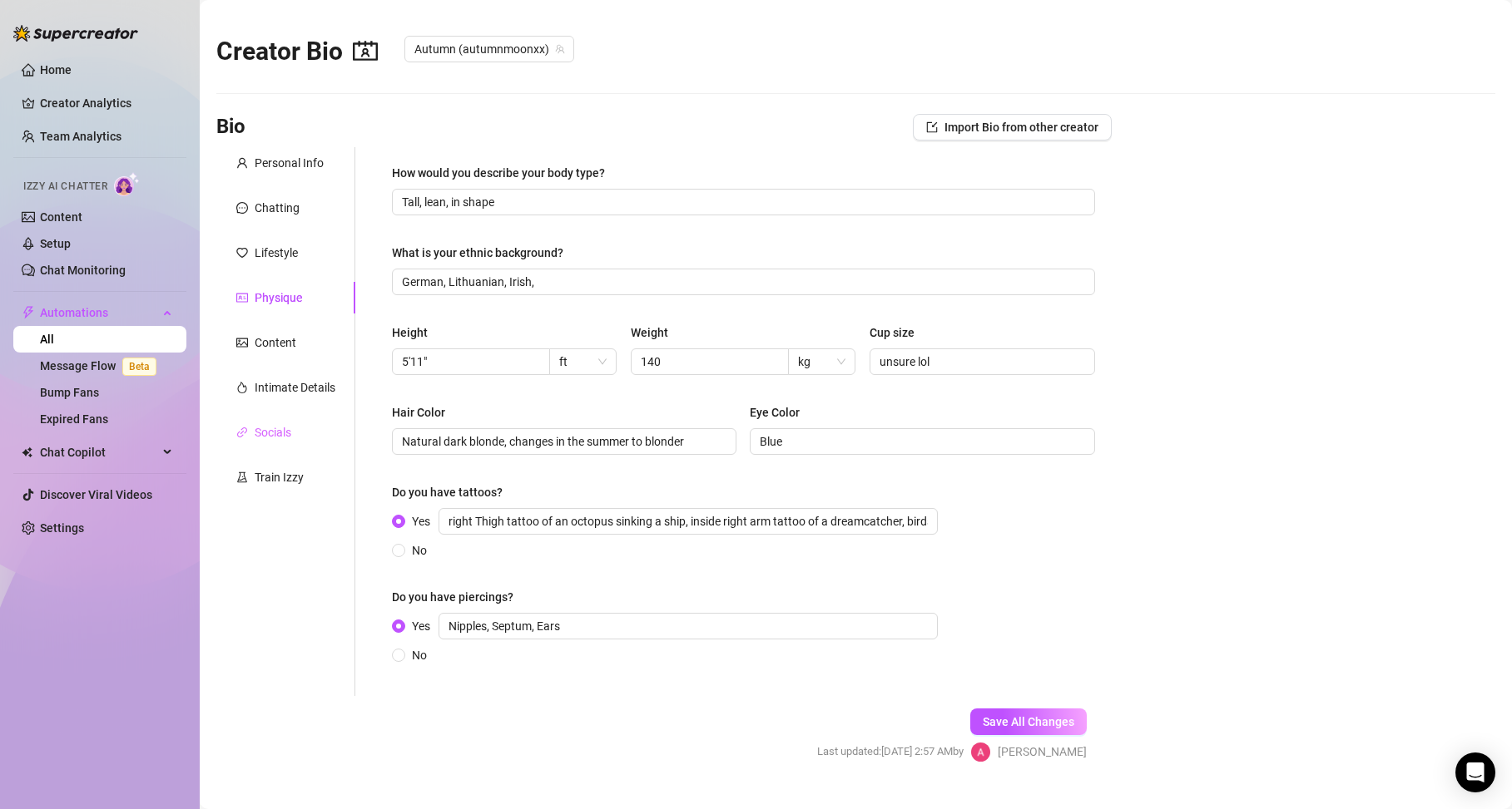
click at [284, 419] on div "Socials" at bounding box center [286, 432] width 139 height 32
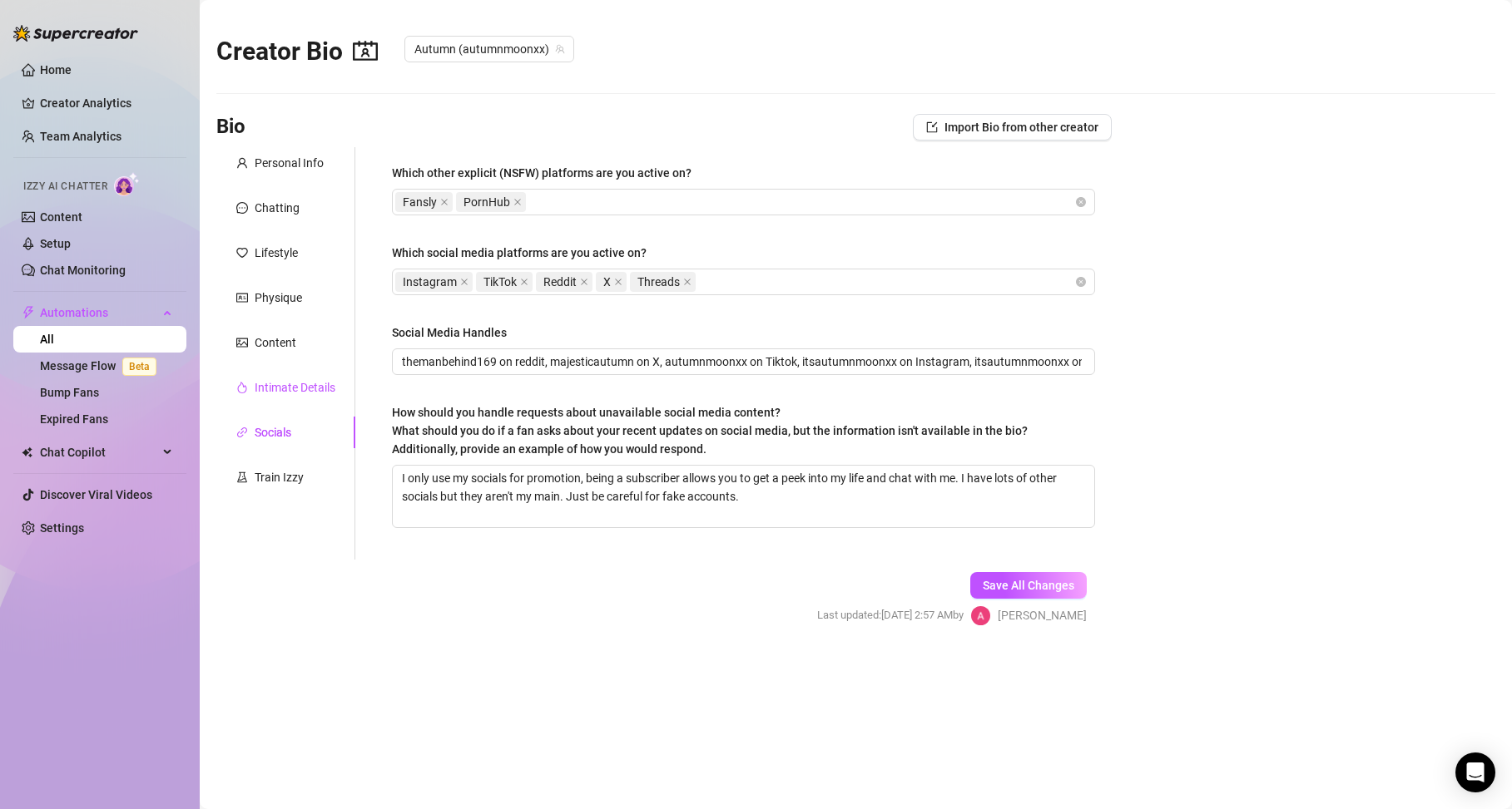
click at [289, 391] on div "Intimate Details" at bounding box center [295, 388] width 81 height 19
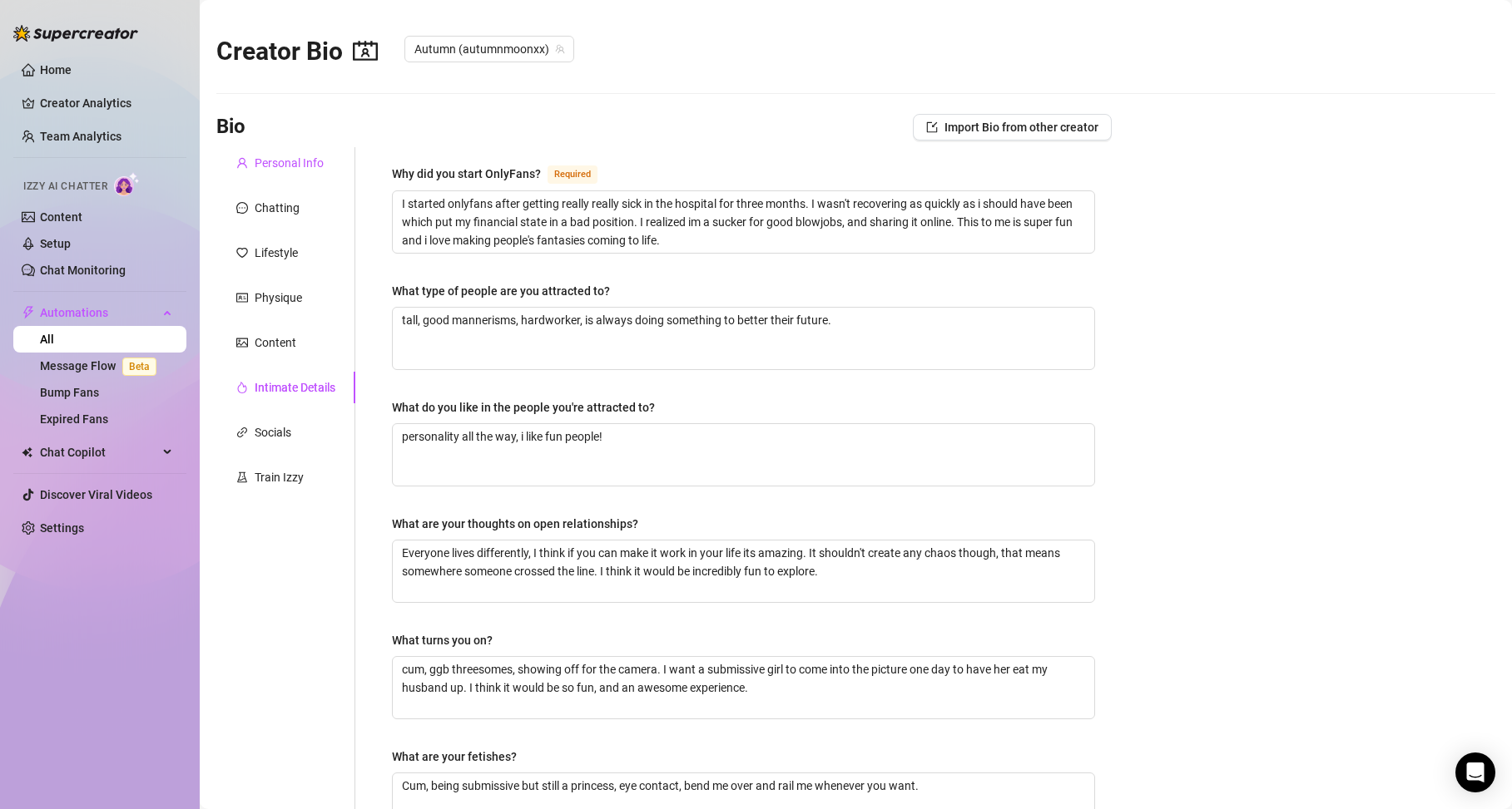
click at [323, 169] on div "Personal Info" at bounding box center [289, 163] width 69 height 19
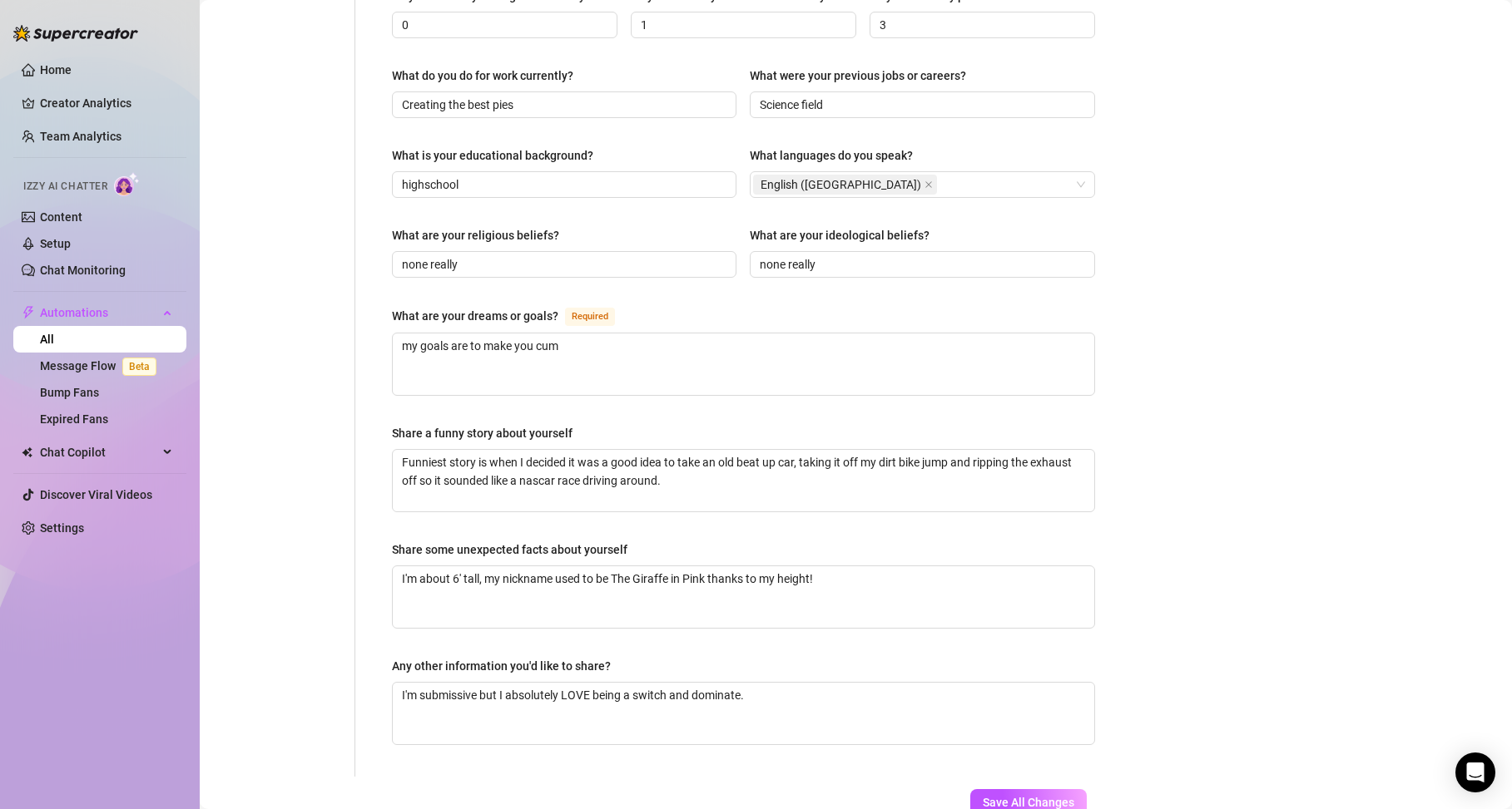
scroll to position [765, 0]
click at [828, 682] on textarea "I'm submissive but I absolutely LOVE being a switch and dominate." at bounding box center [743, 713] width 702 height 61
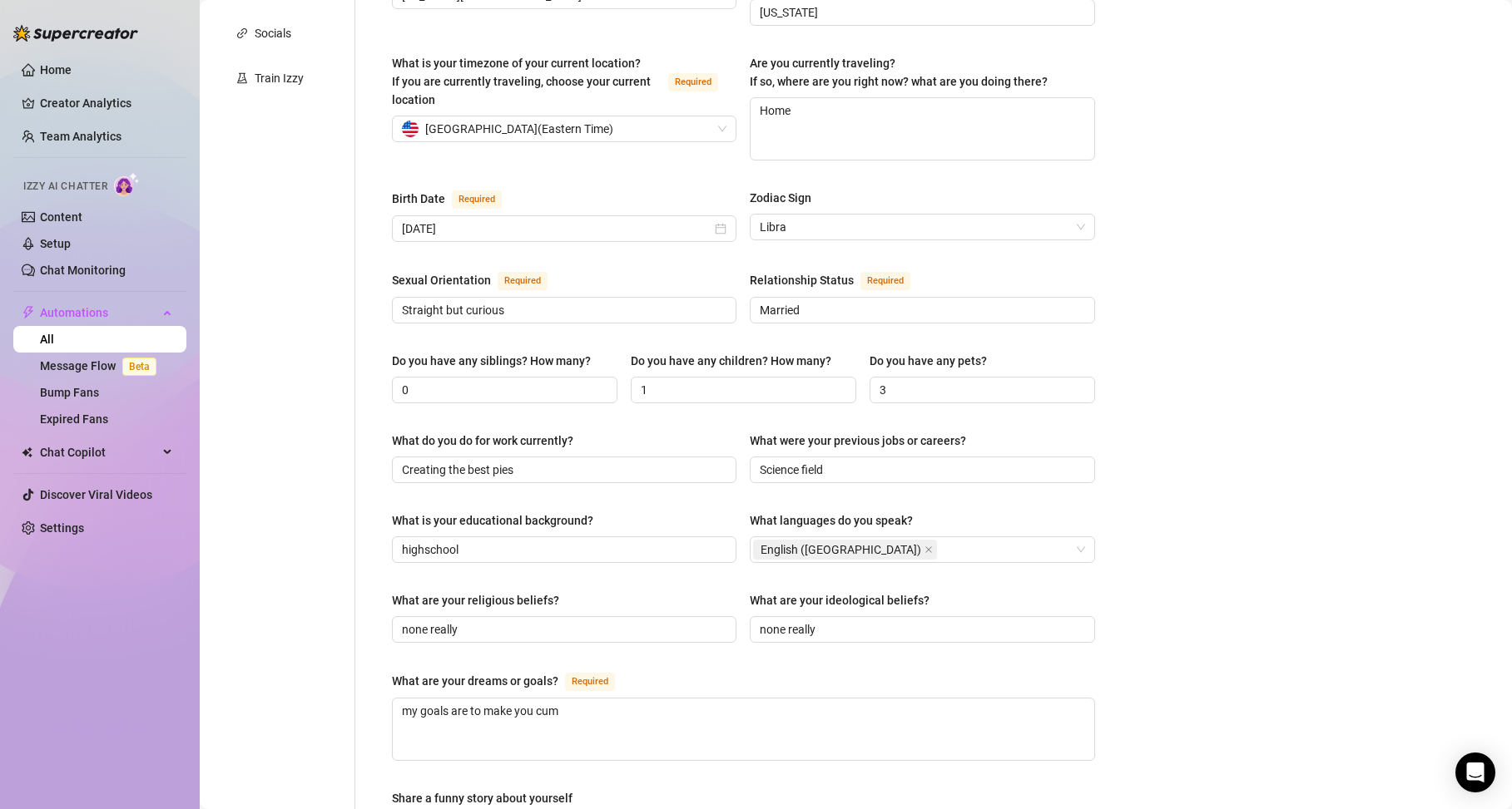
scroll to position [366, 0]
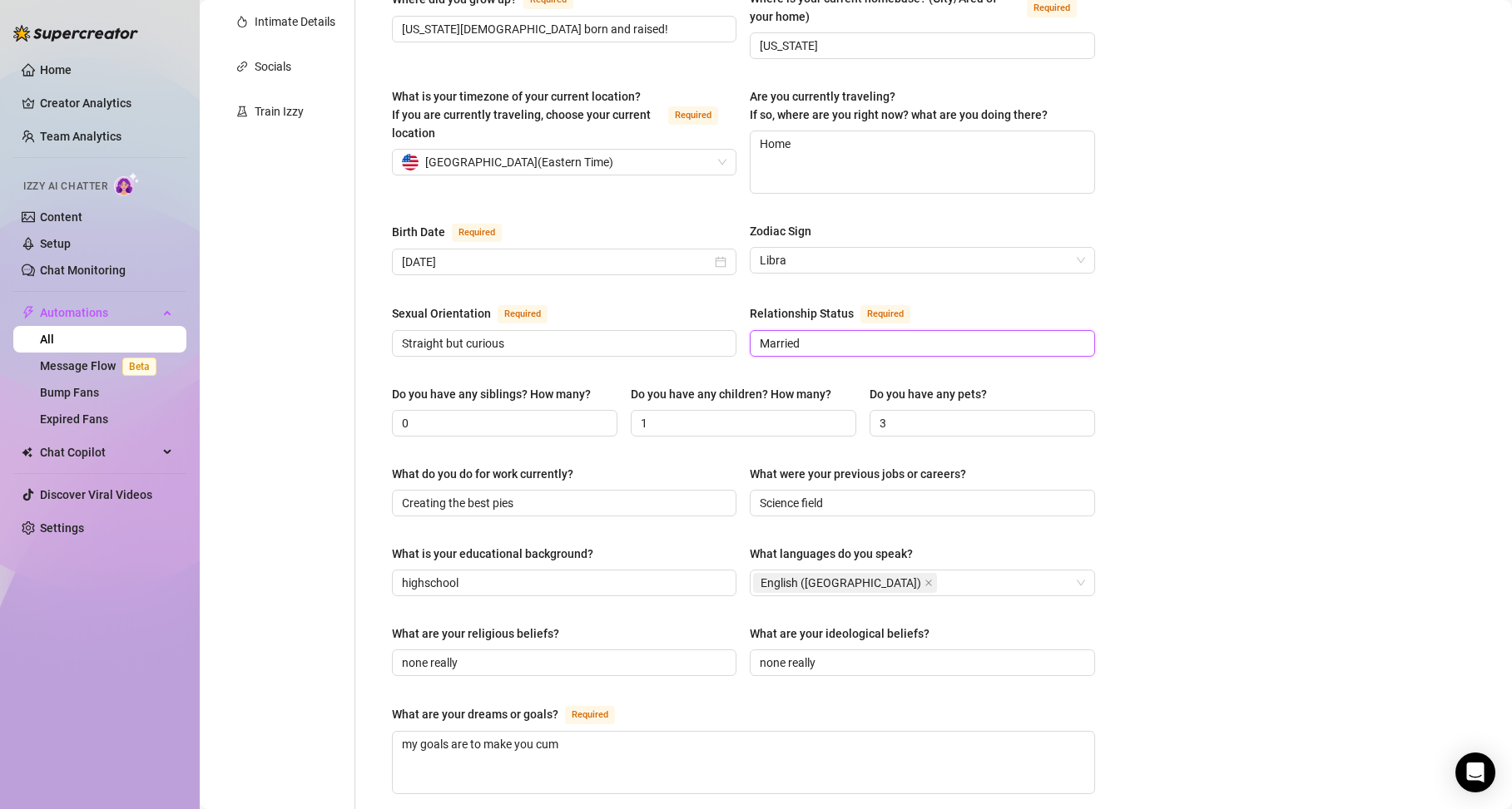
click at [863, 334] on input "Married" at bounding box center [920, 343] width 322 height 19
click at [665, 334] on input "Straight but curious" at bounding box center [562, 343] width 322 height 19
click at [1204, 309] on main "Creator Bio Autumn (autumnmoonxx) Bio Import Bio from other creator Personal In…" at bounding box center [856, 478] width 1313 height 1687
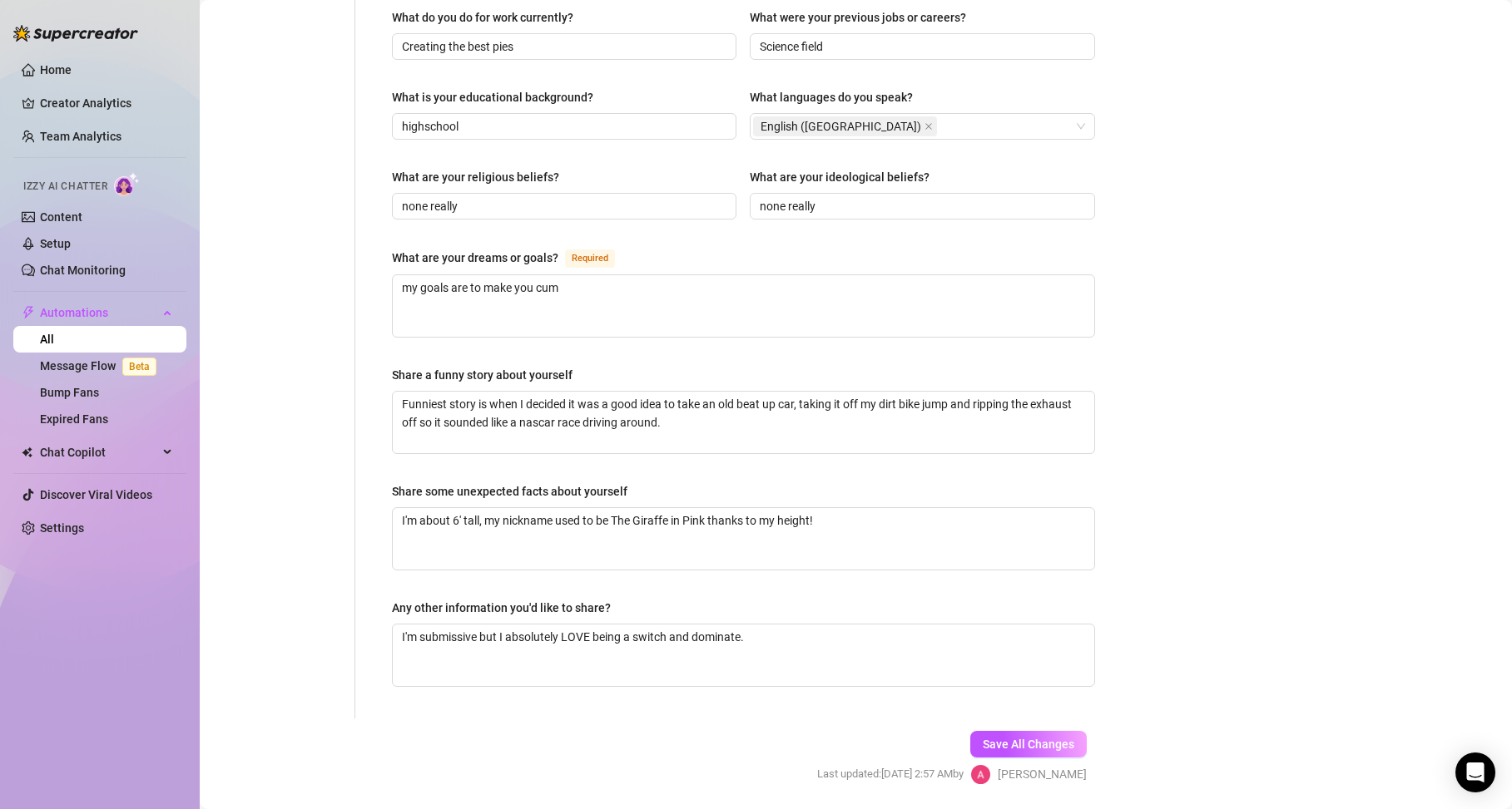
scroll to position [850, 0]
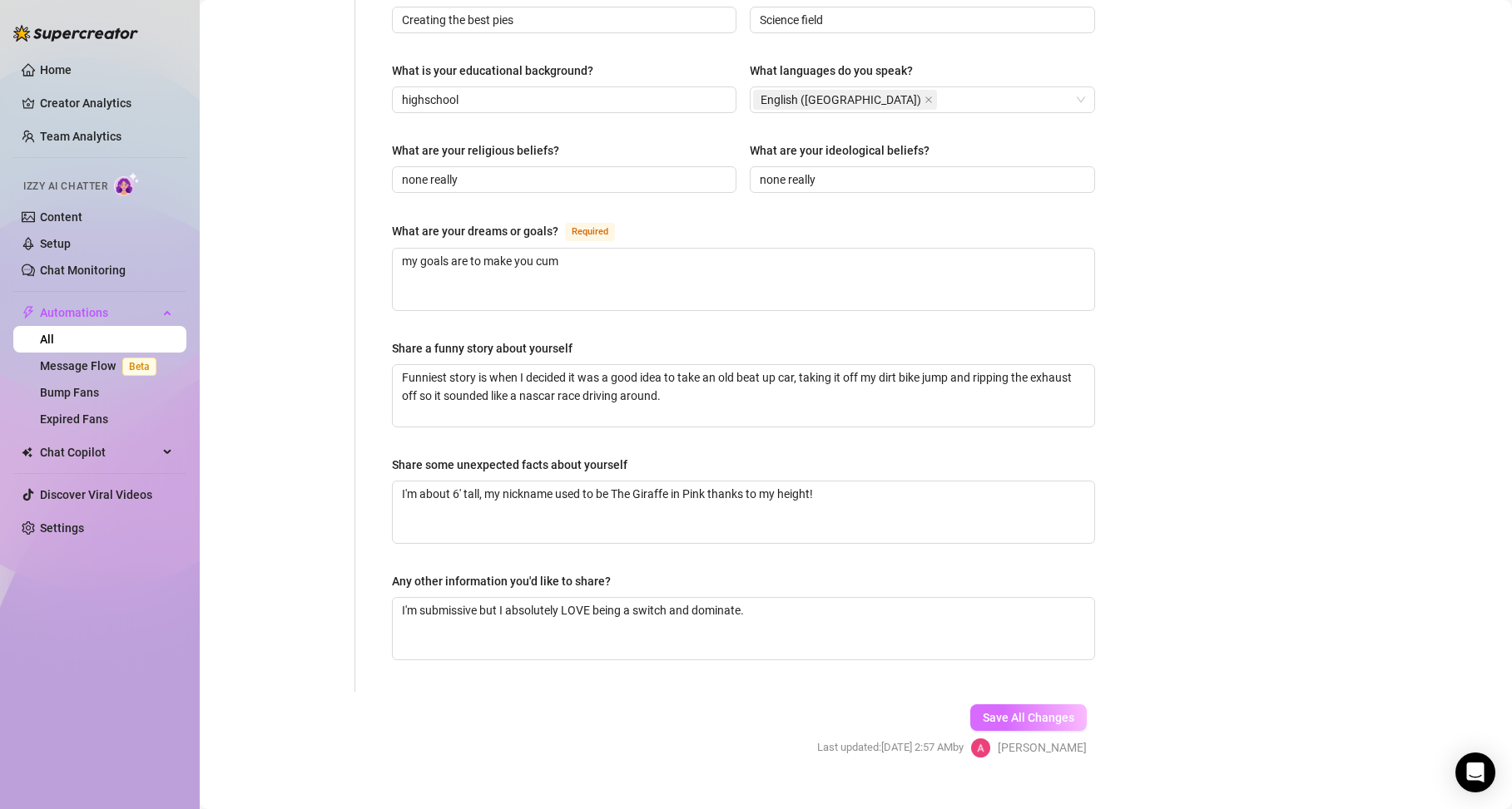
click at [1042, 704] on button "Save All Changes" at bounding box center [1029, 717] width 117 height 27
type input "Married but im so allowed to have fun, it makes it fun for the both of us."
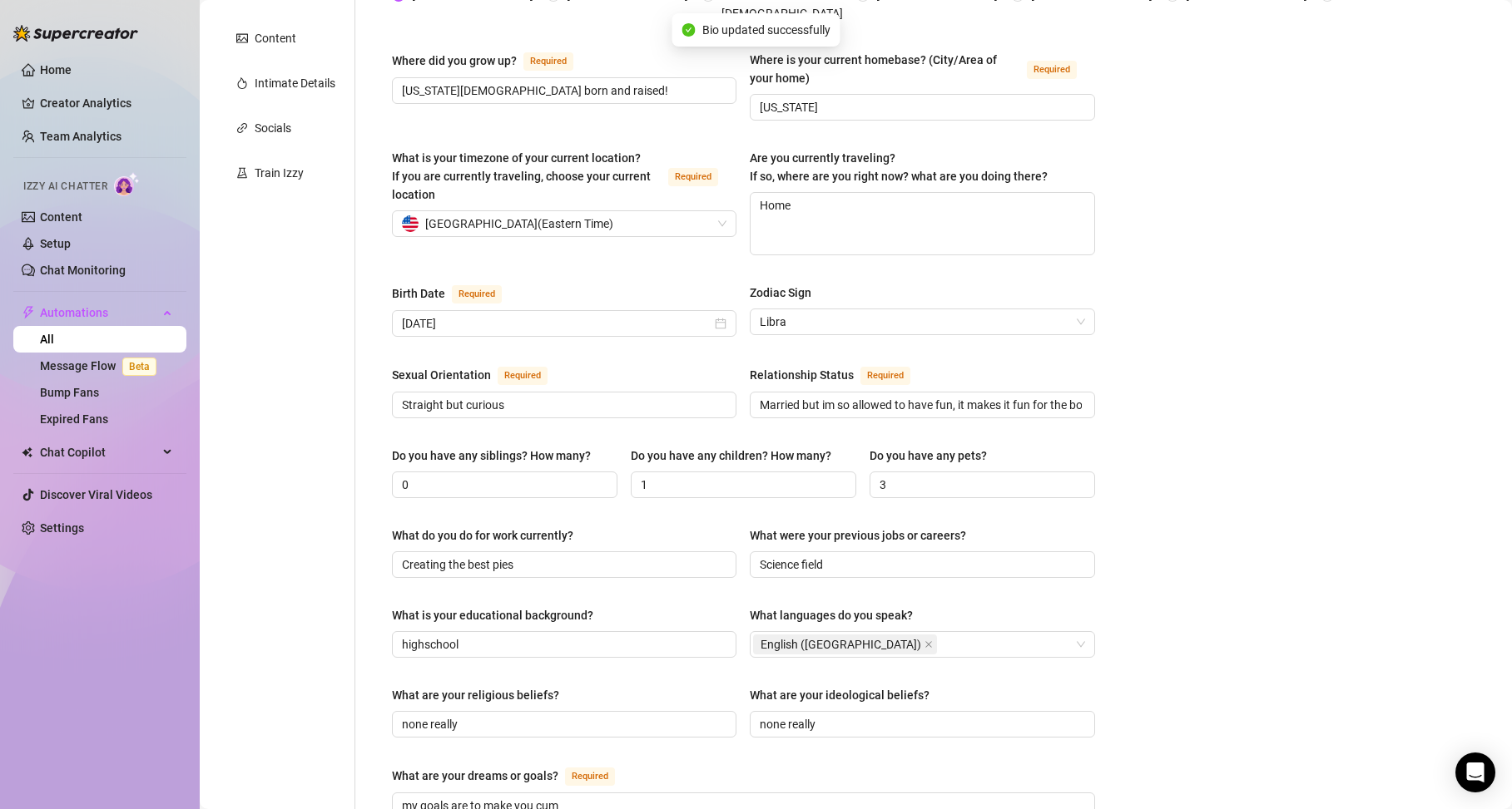
scroll to position [0, 0]
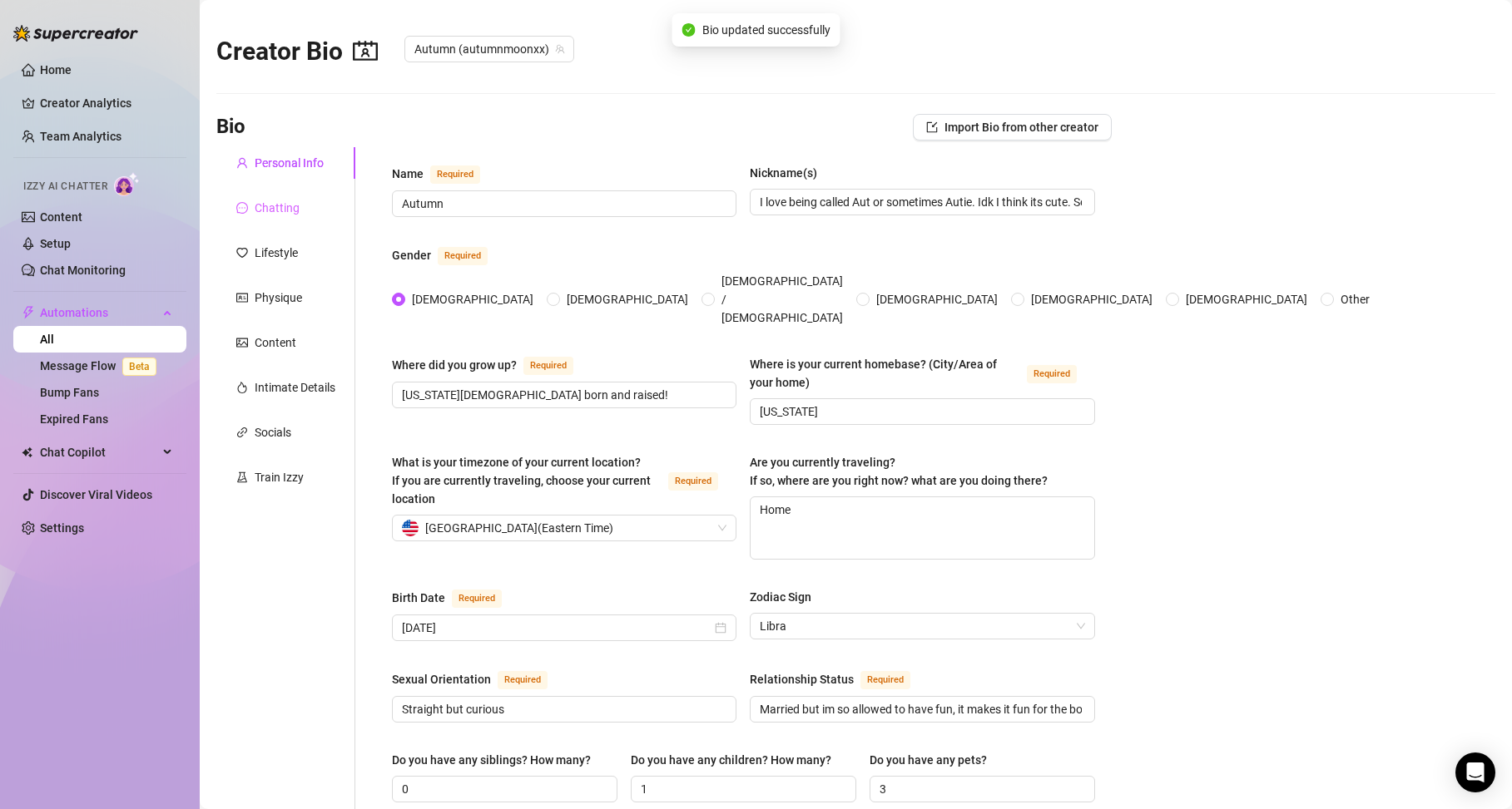
click at [323, 211] on div "Chatting" at bounding box center [286, 208] width 139 height 32
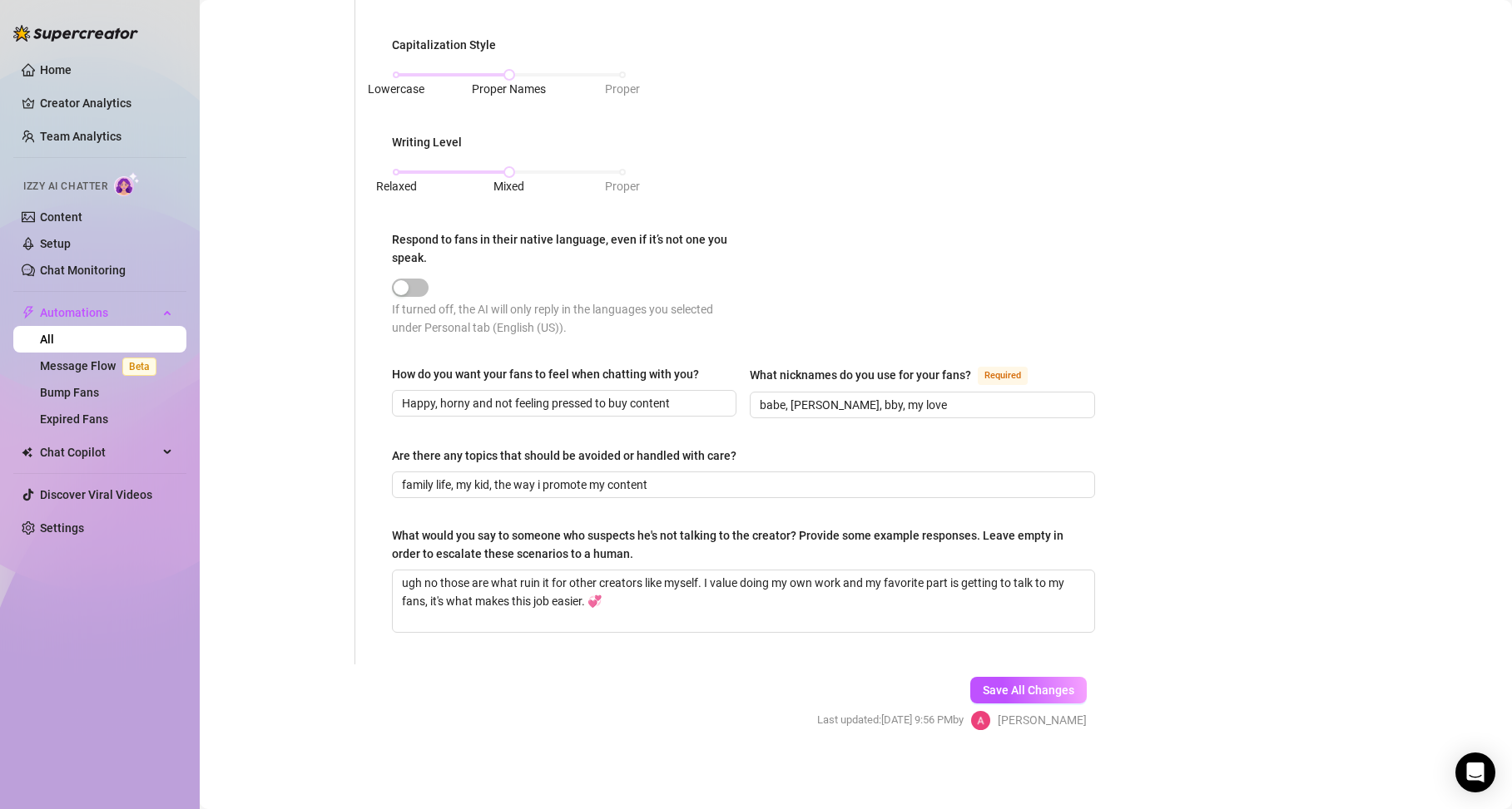
scroll to position [744, 0]
click at [891, 480] on input "family life, my kid, the way i promote my content" at bounding box center [741, 484] width 680 height 19
type input "family life, my kid, the way i promote my content, i don't li"
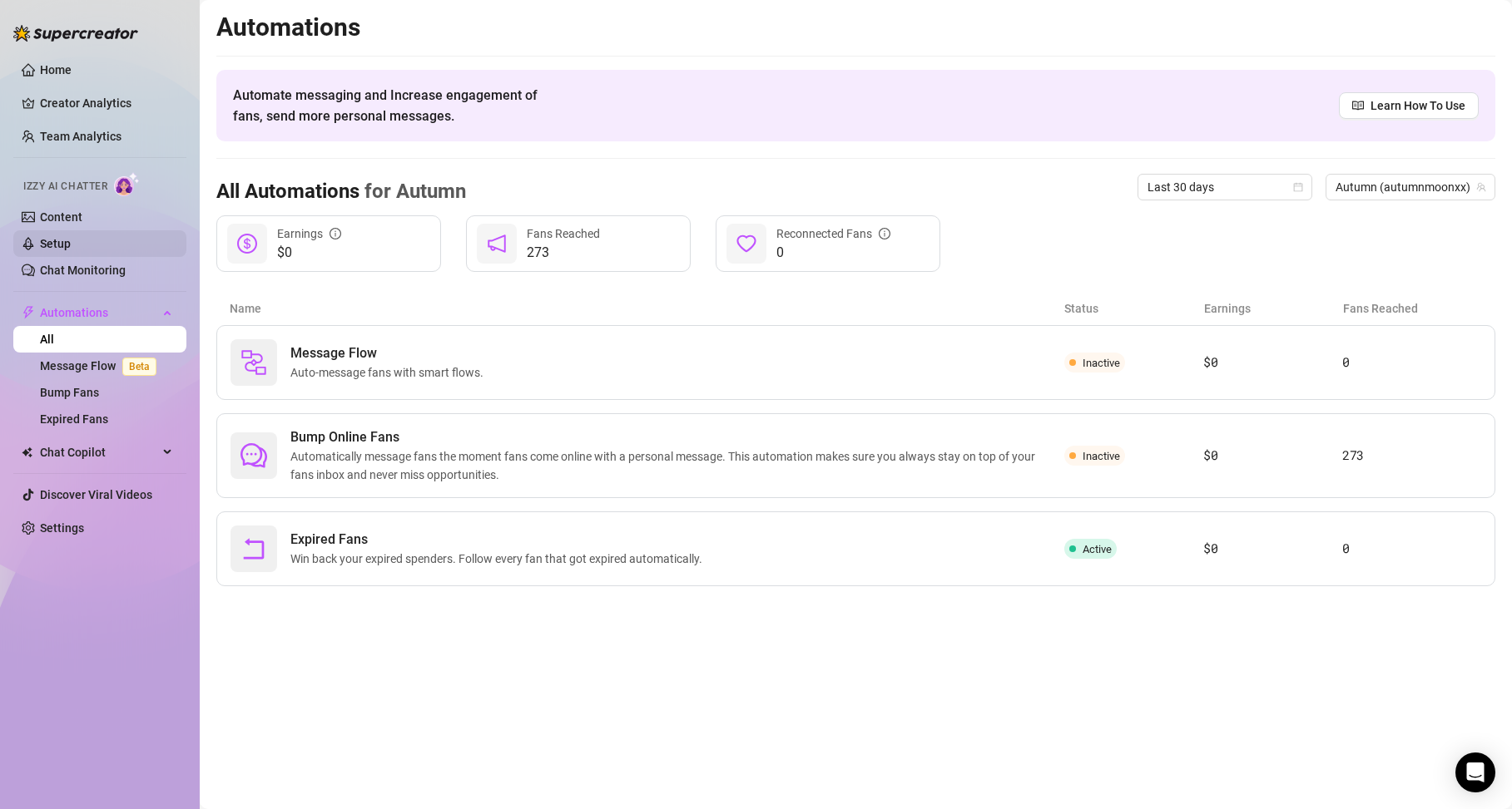
scroll to position [0, 0]
click at [118, 449] on span "Chat Copilot" at bounding box center [98, 452] width 118 height 27
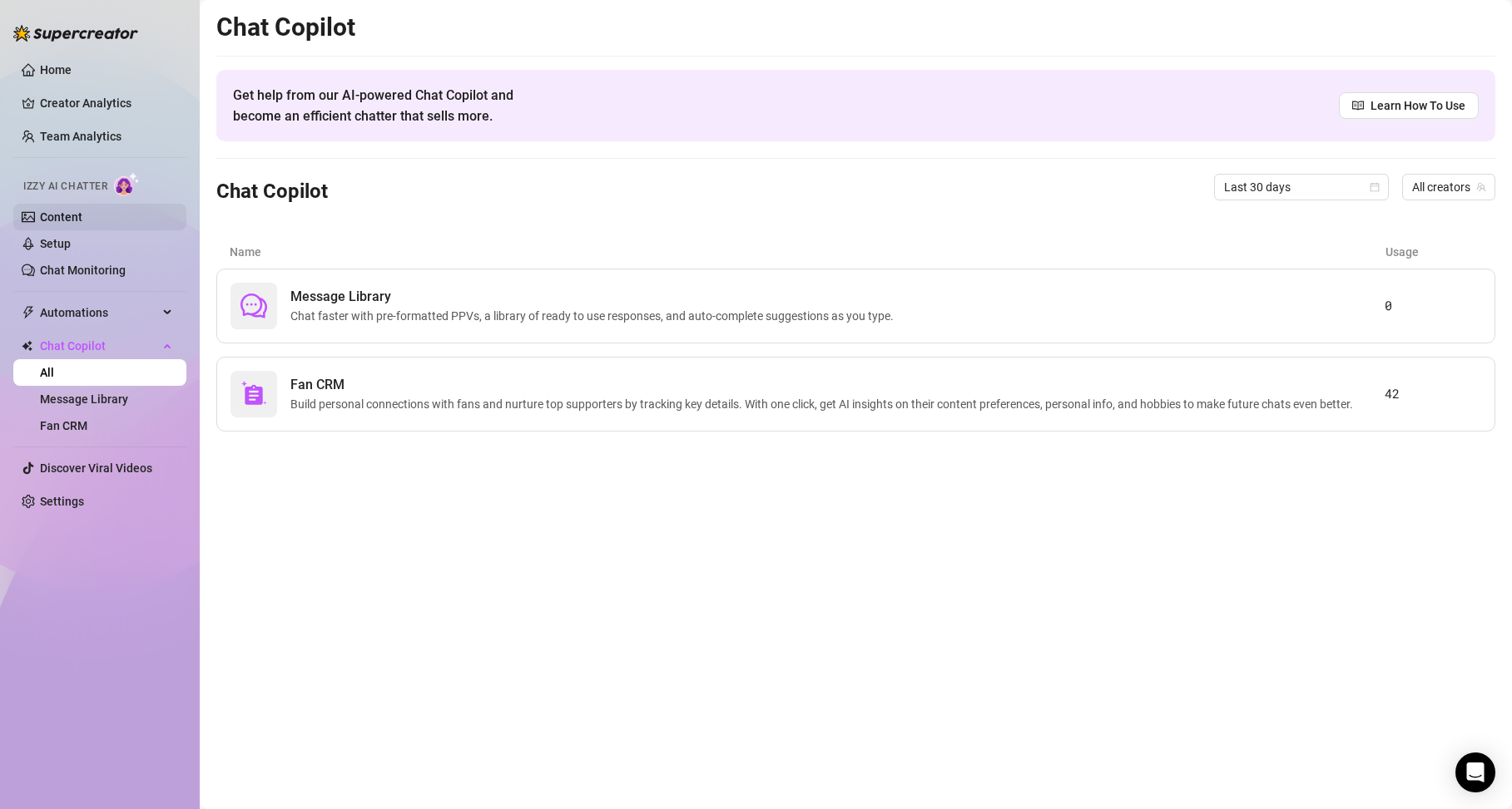
click at [82, 224] on link "Content" at bounding box center [60, 217] width 43 height 13
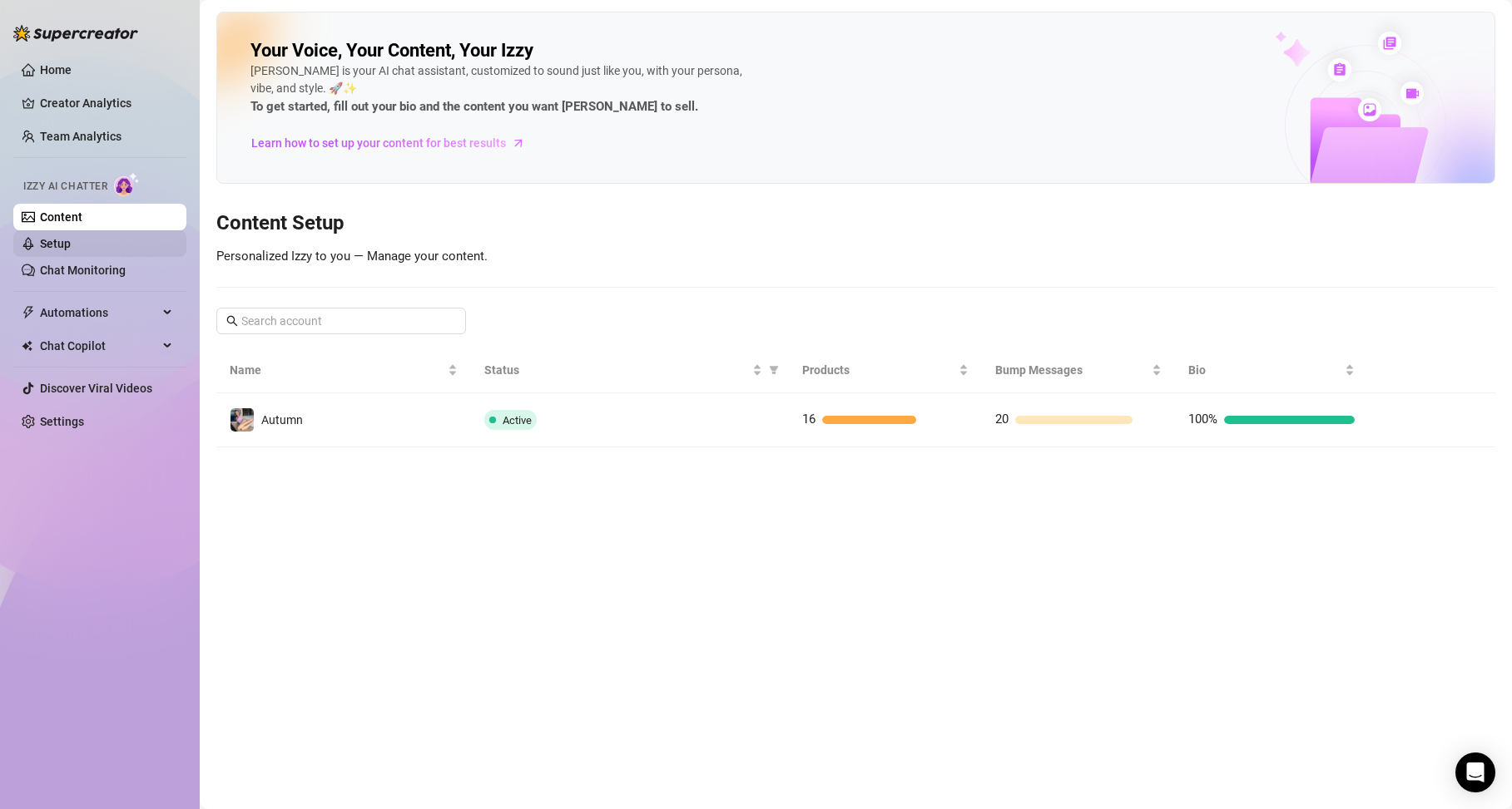
click at [71, 241] on link "Setup" at bounding box center [54, 243] width 31 height 13
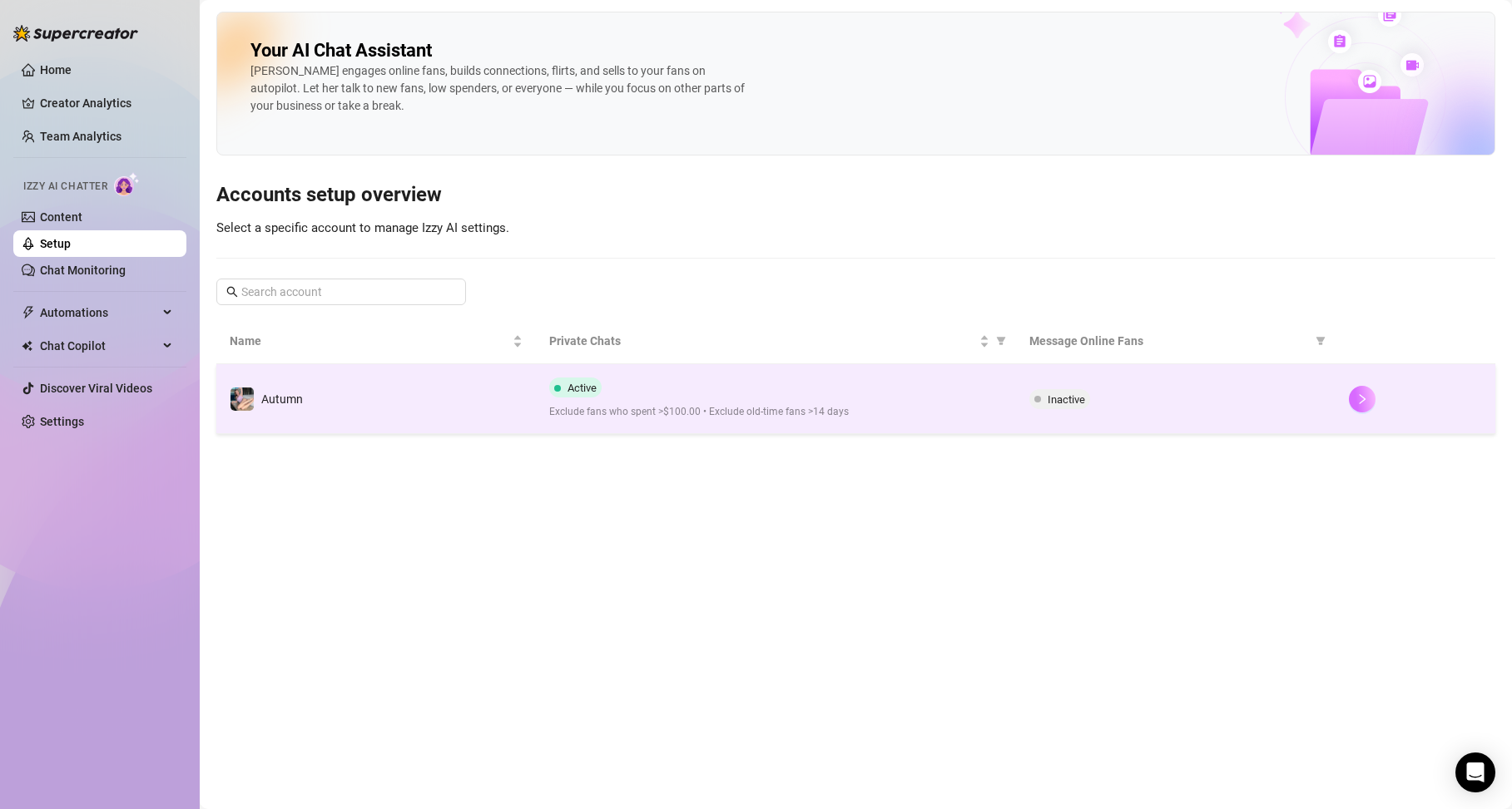
click at [1355, 395] on button "button" at bounding box center [1363, 399] width 27 height 27
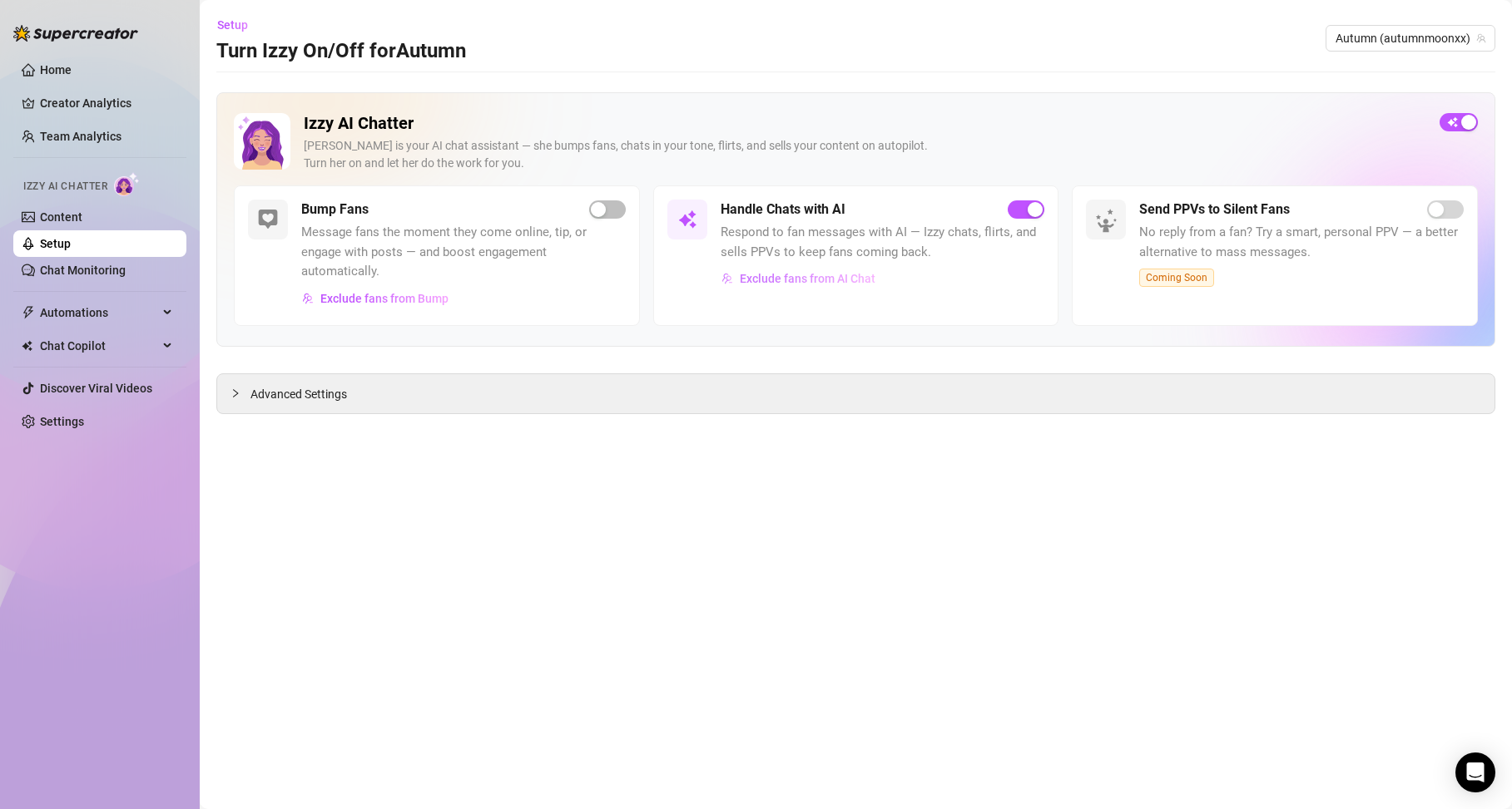
click at [862, 279] on span "Exclude fans from AI Chat" at bounding box center [807, 278] width 136 height 13
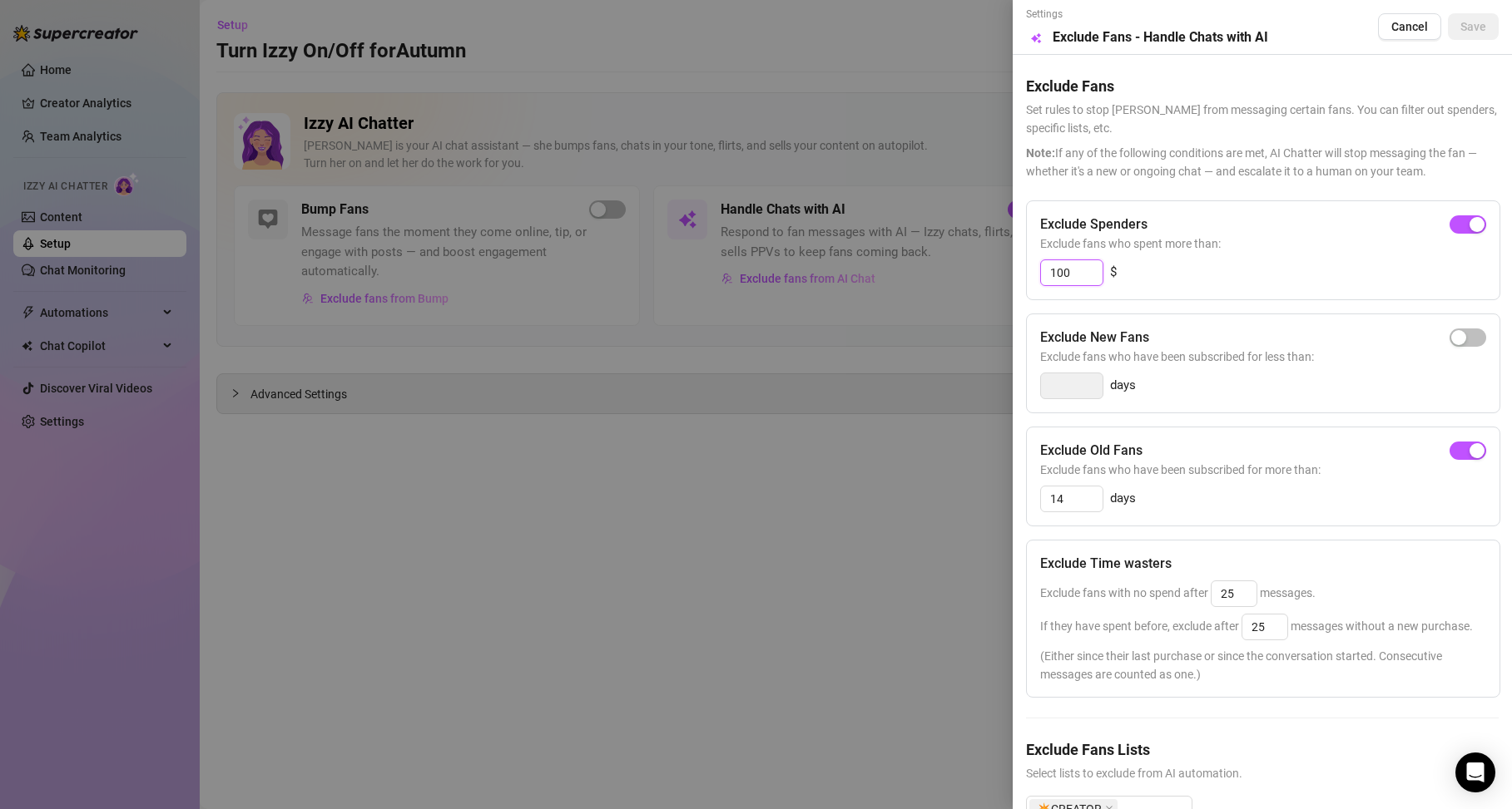
click at [1087, 278] on input "100" at bounding box center [1072, 272] width 61 height 25
click at [1080, 278] on input "100" at bounding box center [1072, 272] width 61 height 25
type input "1"
click at [1452, 220] on div "button" at bounding box center [1459, 225] width 15 height 15
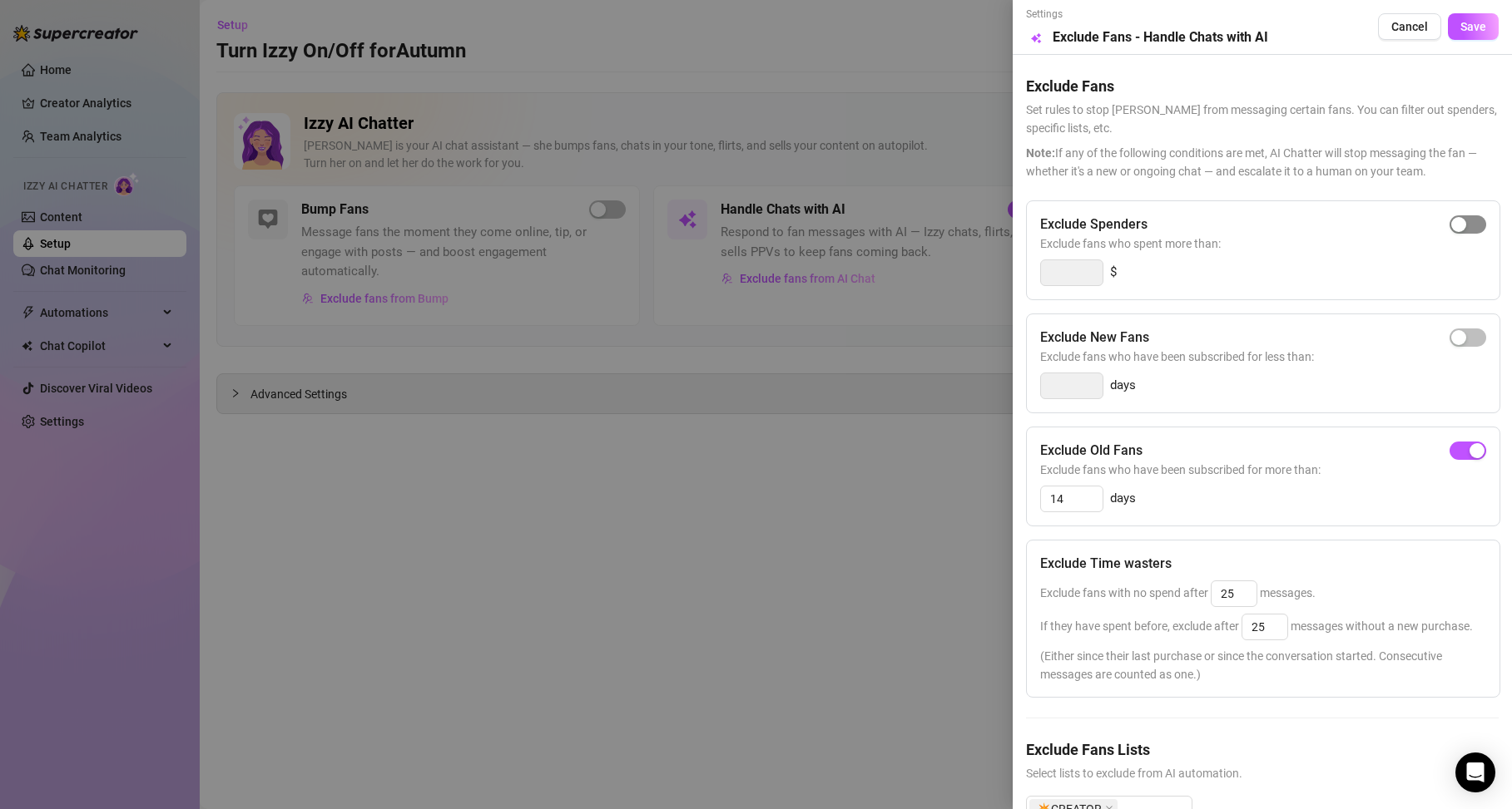
type input "300"
click at [1458, 36] on button "Save" at bounding box center [1473, 26] width 50 height 27
